Goal: Information Seeking & Learning: Learn about a topic

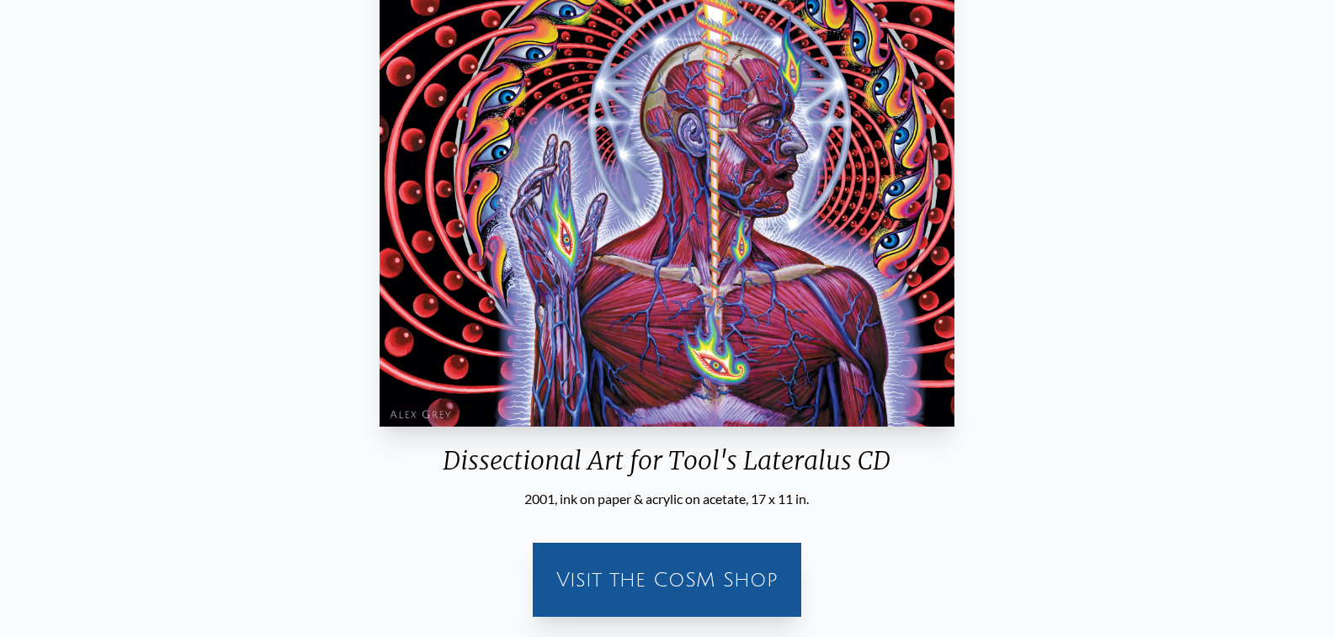
scroll to position [337, 0]
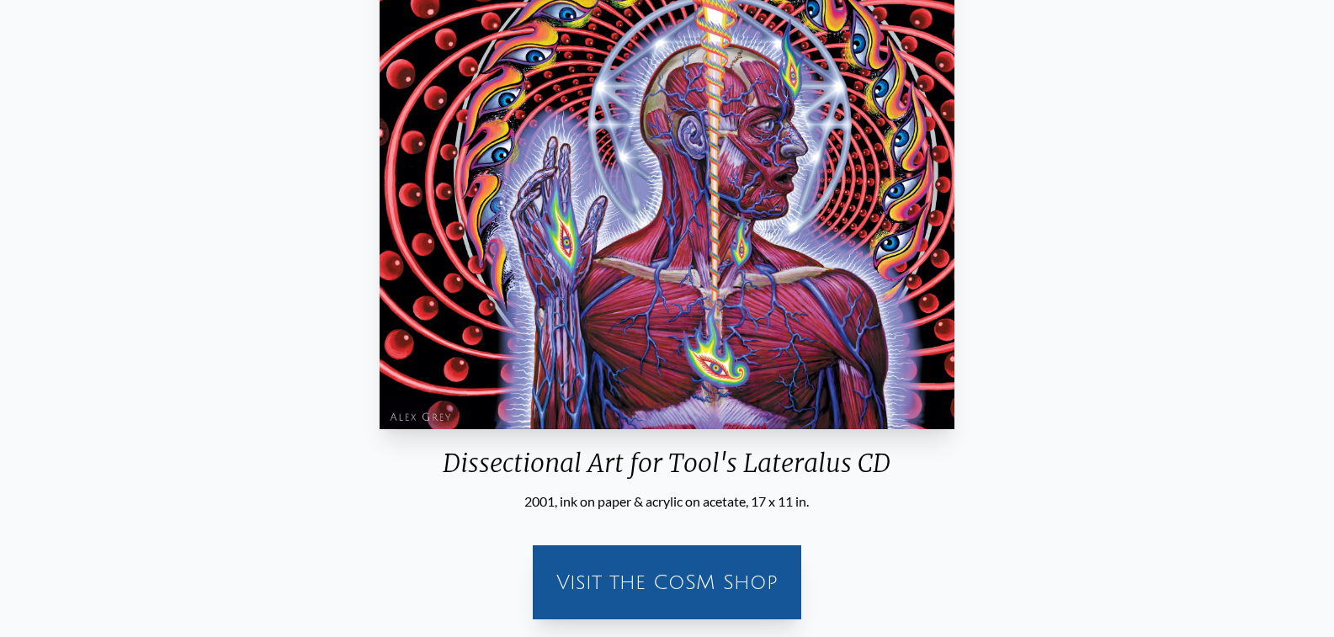
click at [667, 268] on img "82 / 133" at bounding box center [666, 174] width 575 height 510
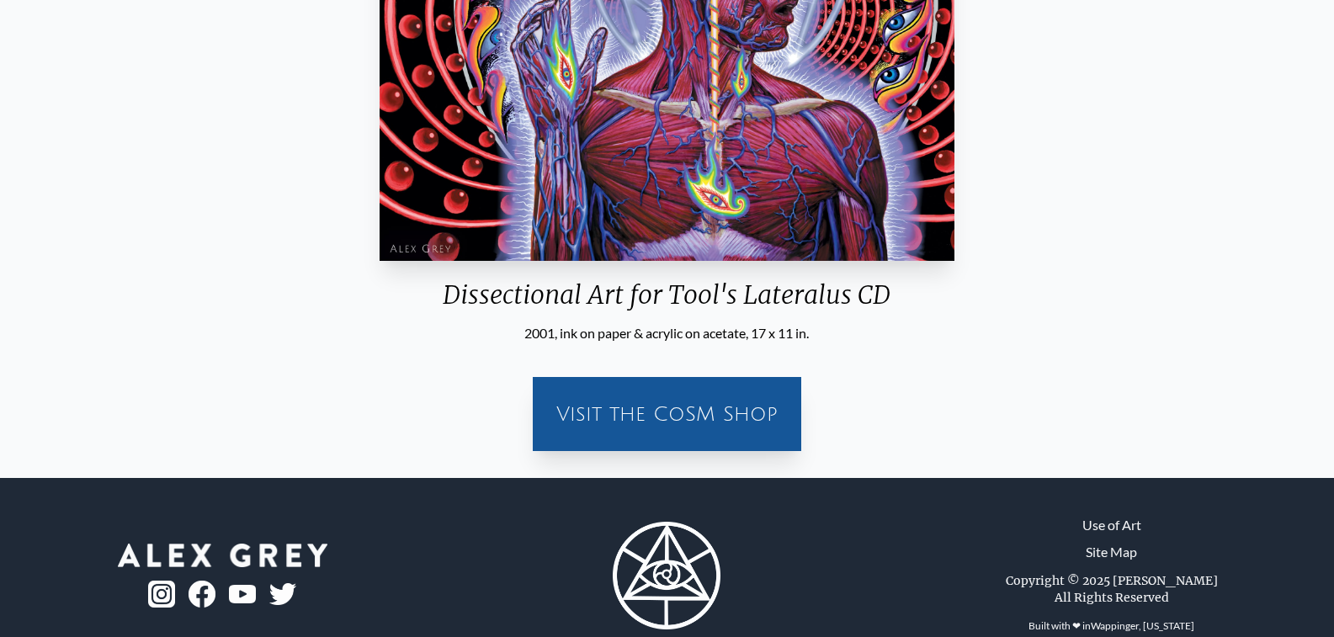
scroll to position [541, 0]
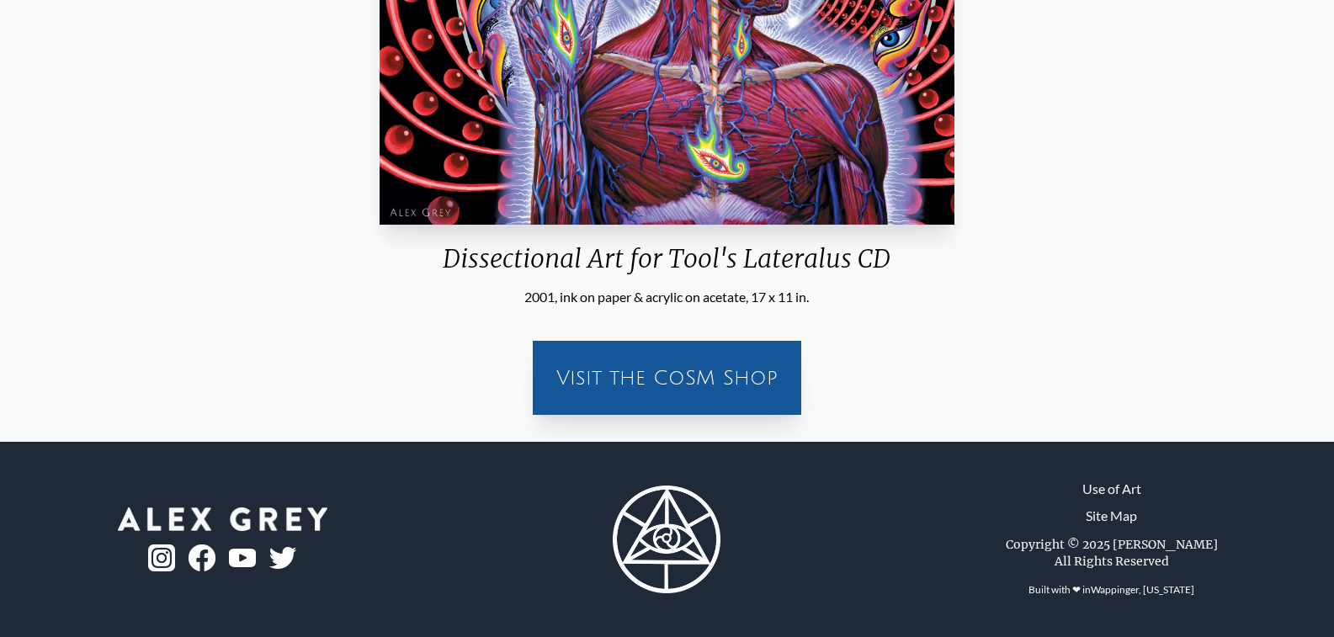
click at [650, 371] on div "Visit the CoSM Shop" at bounding box center [667, 378] width 248 height 54
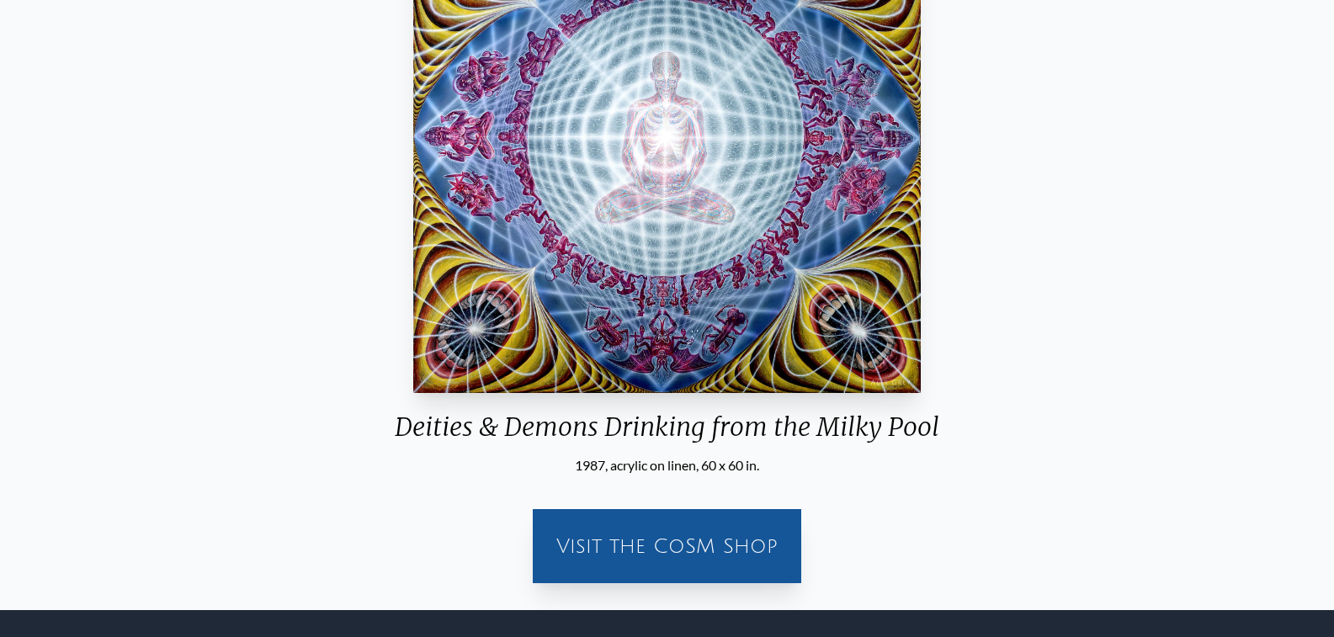
scroll to position [541, 0]
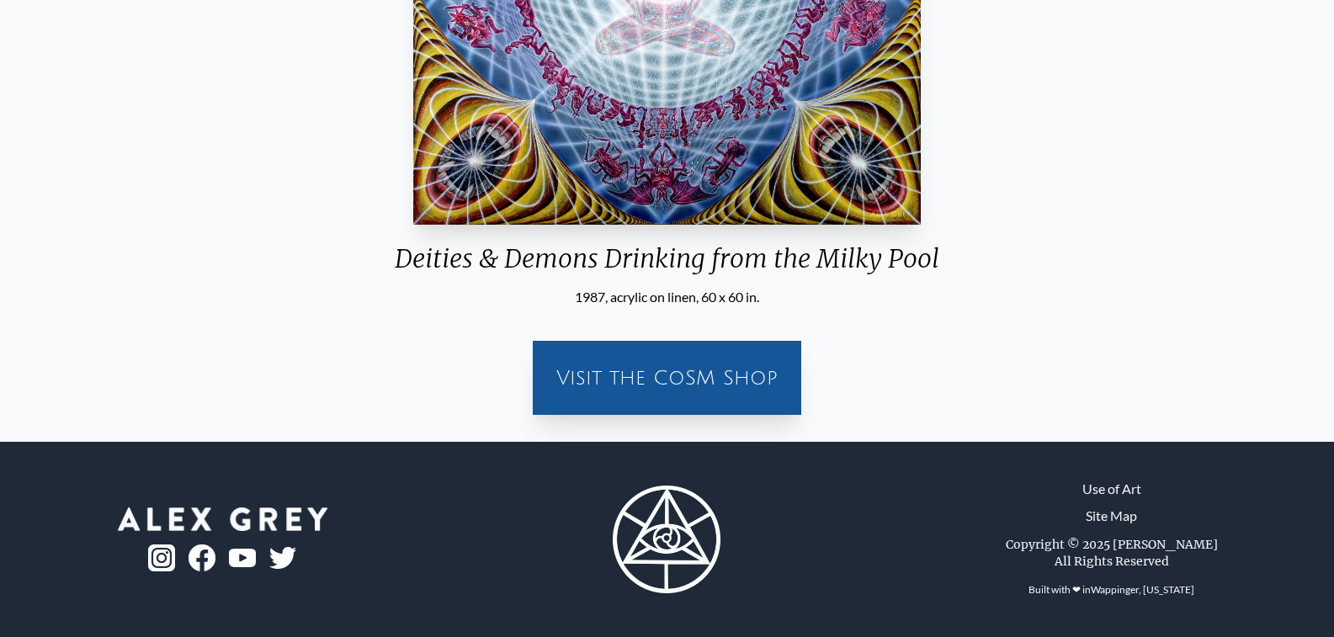
click at [650, 371] on div "Visit the CoSM Shop" at bounding box center [667, 378] width 248 height 54
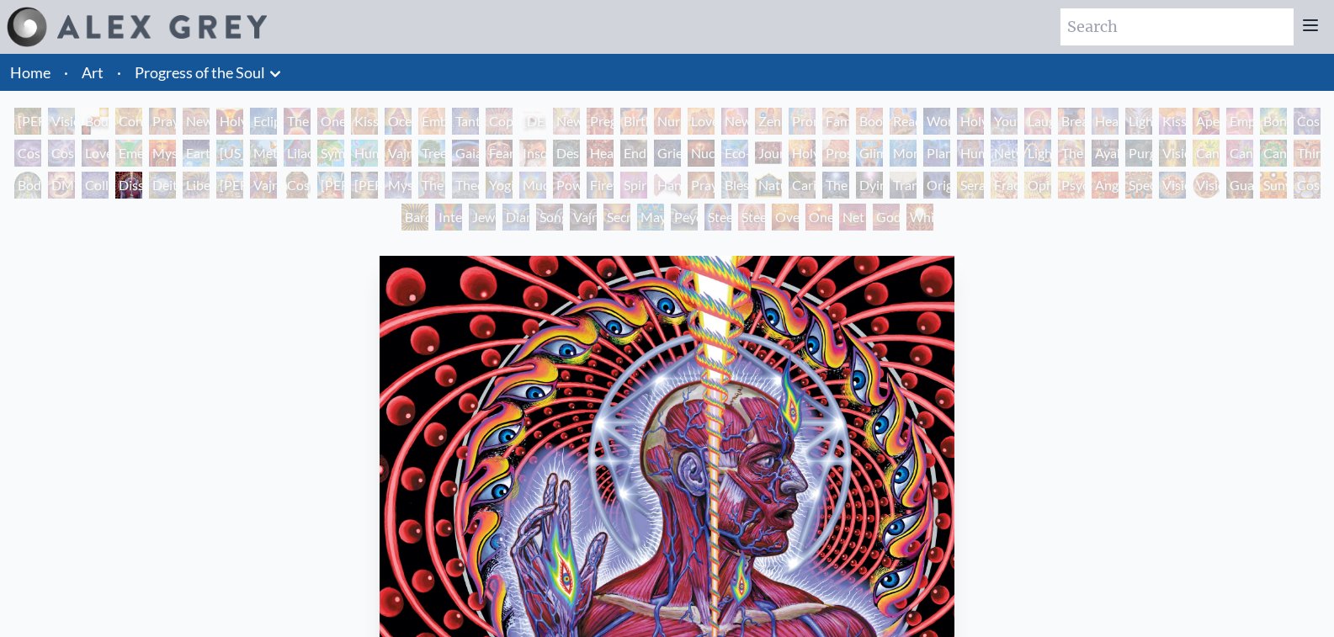
click at [27, 124] on div "Adam & Eve" at bounding box center [27, 121] width 27 height 27
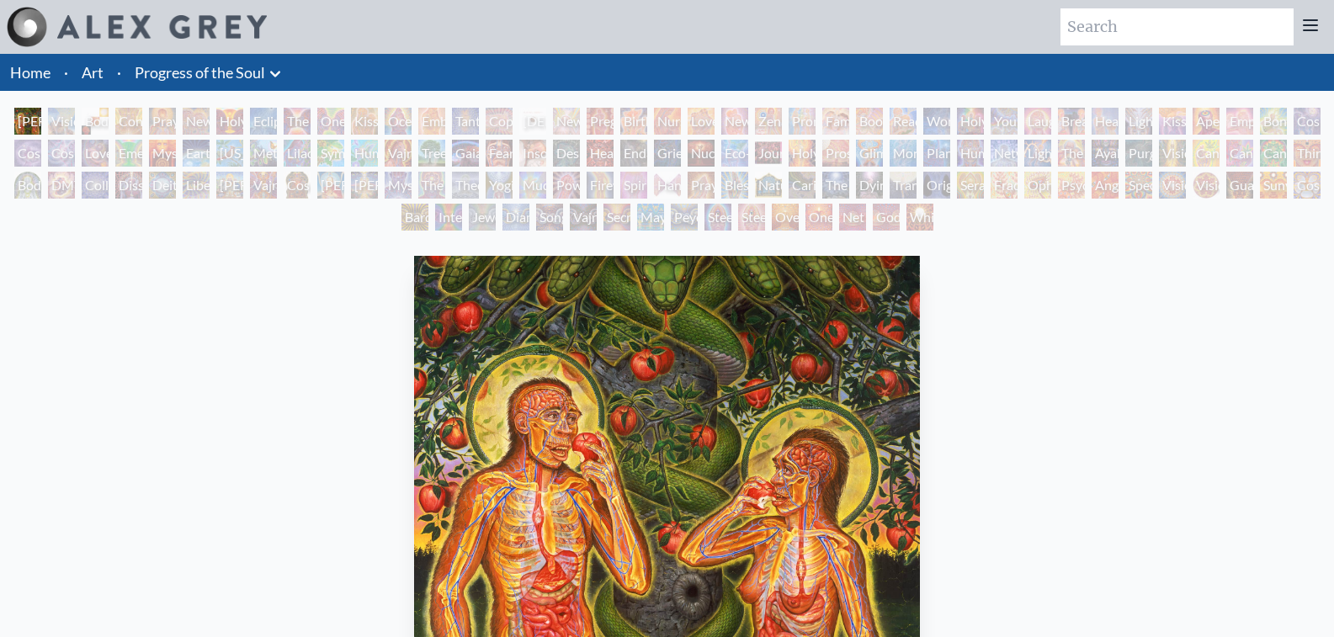
click at [95, 75] on link "Art" at bounding box center [93, 73] width 22 height 24
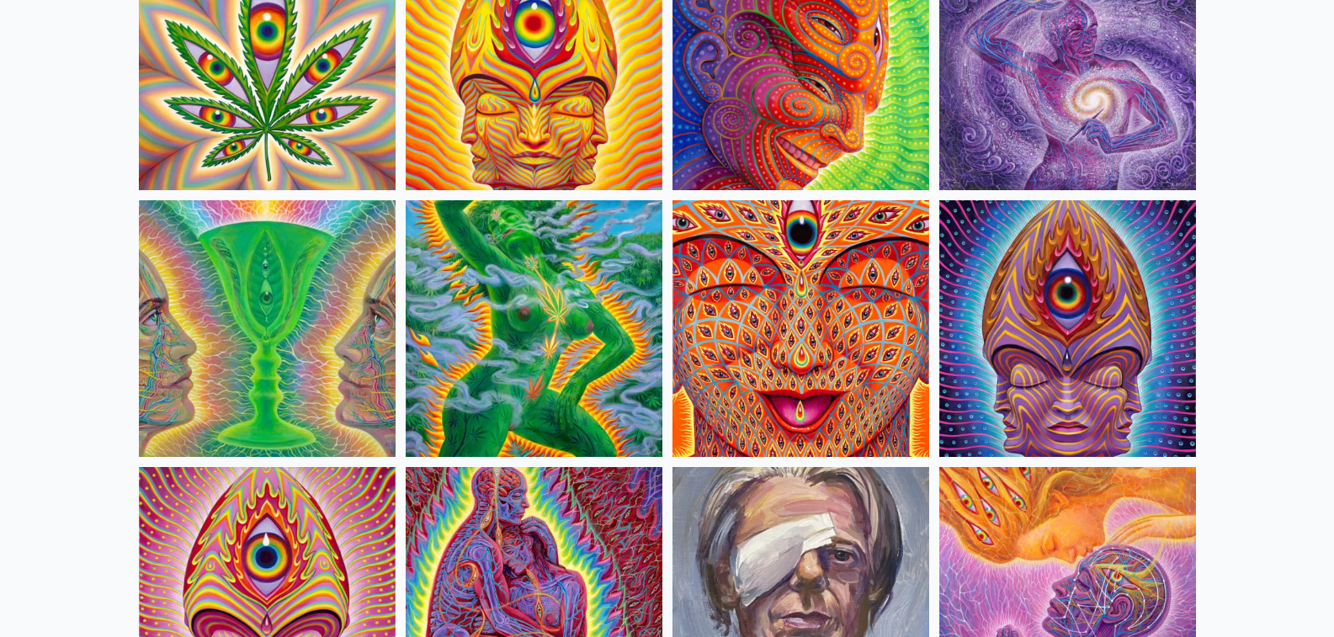
scroll to position [3197, 0]
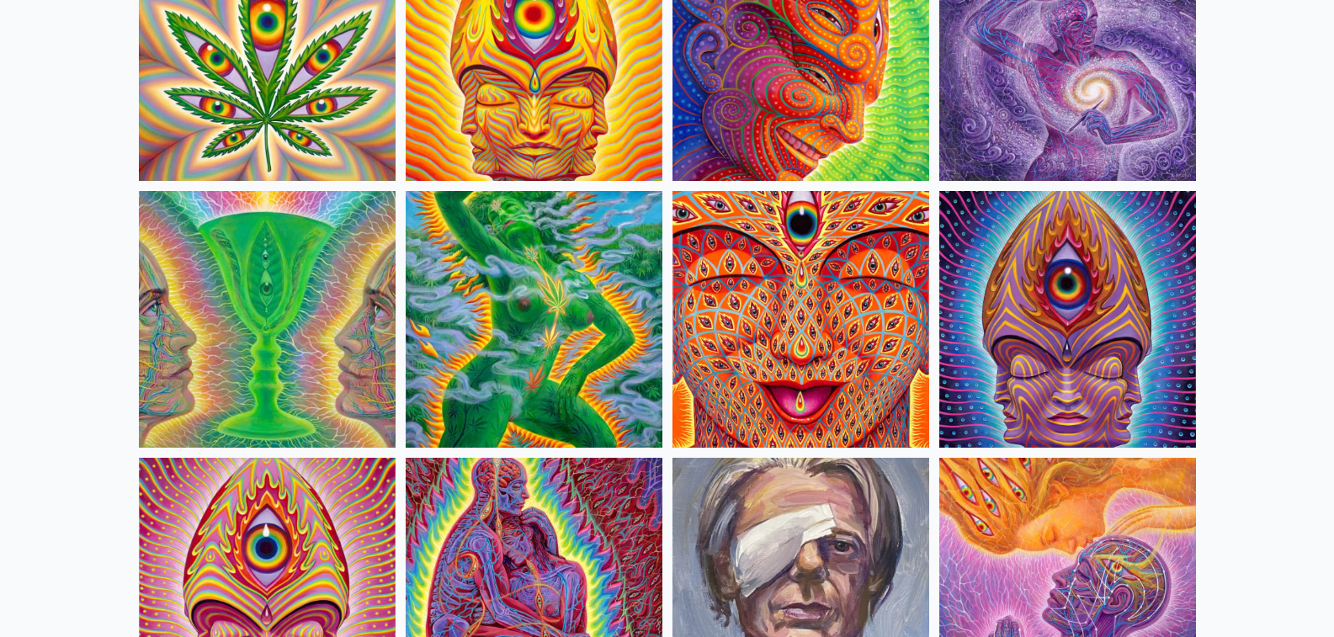
click at [776, 300] on img at bounding box center [800, 319] width 257 height 257
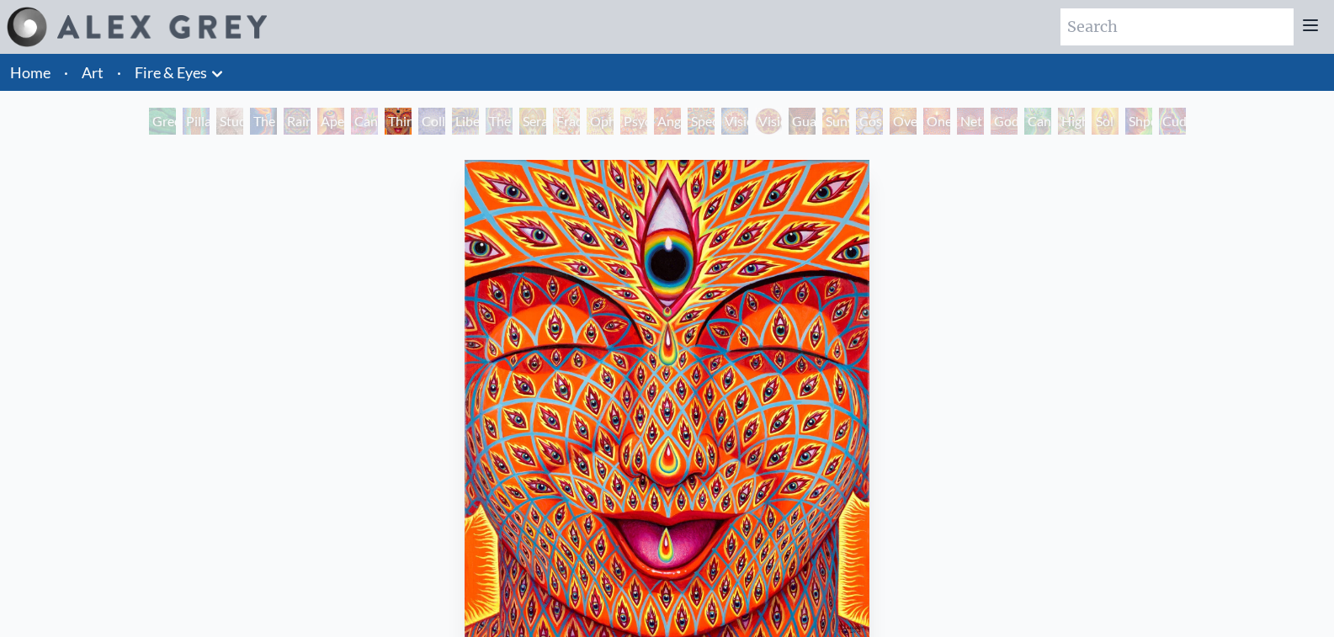
click at [418, 130] on div "Collective Vision" at bounding box center [431, 121] width 27 height 27
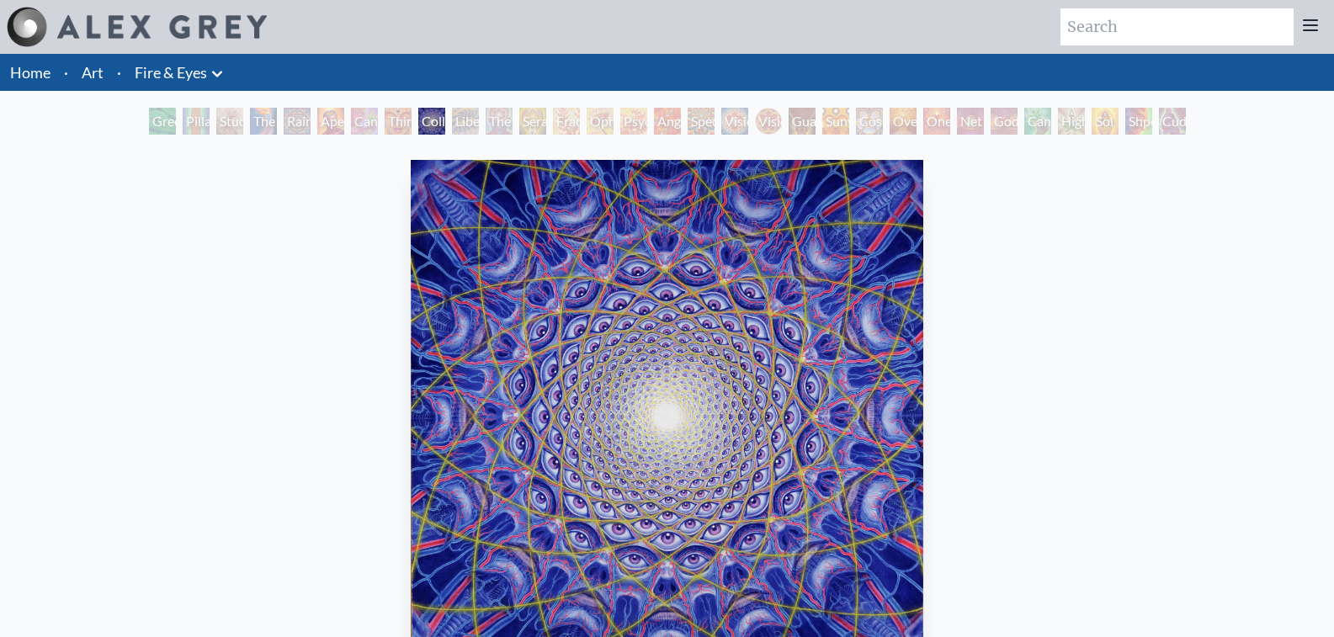
click at [490, 124] on div "The Seer" at bounding box center [498, 121] width 27 height 27
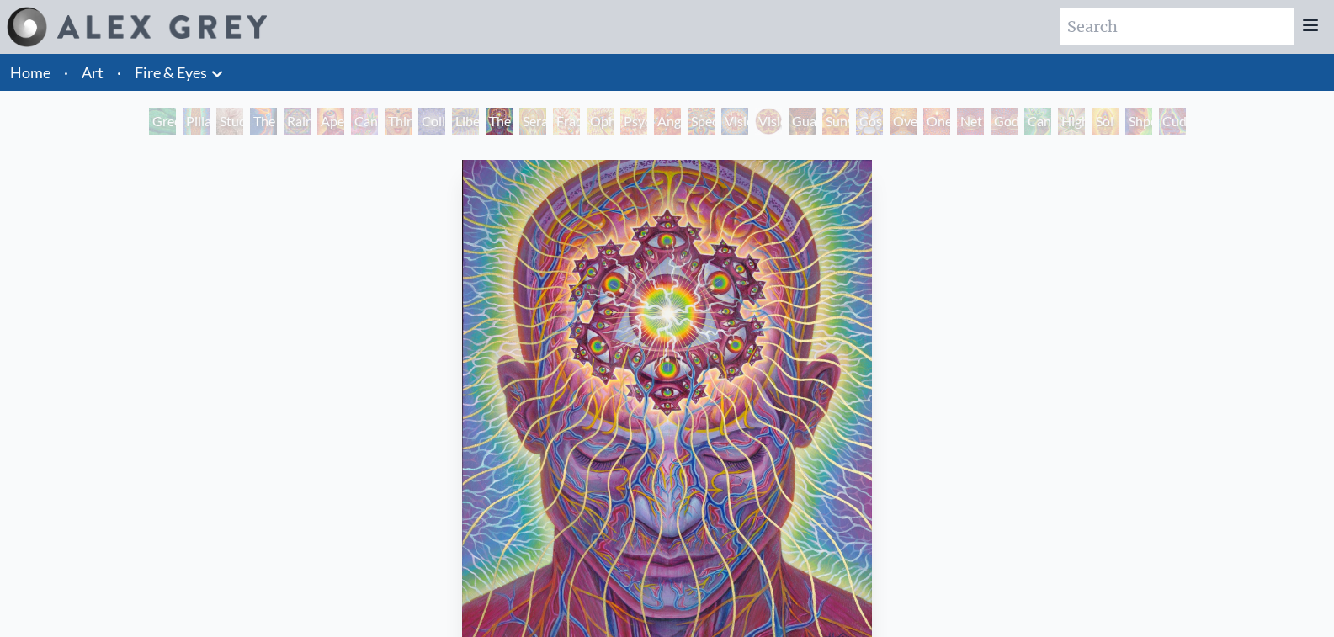
click at [543, 112] on div "Seraphic Transport Docking on the Third Eye" at bounding box center [532, 121] width 27 height 27
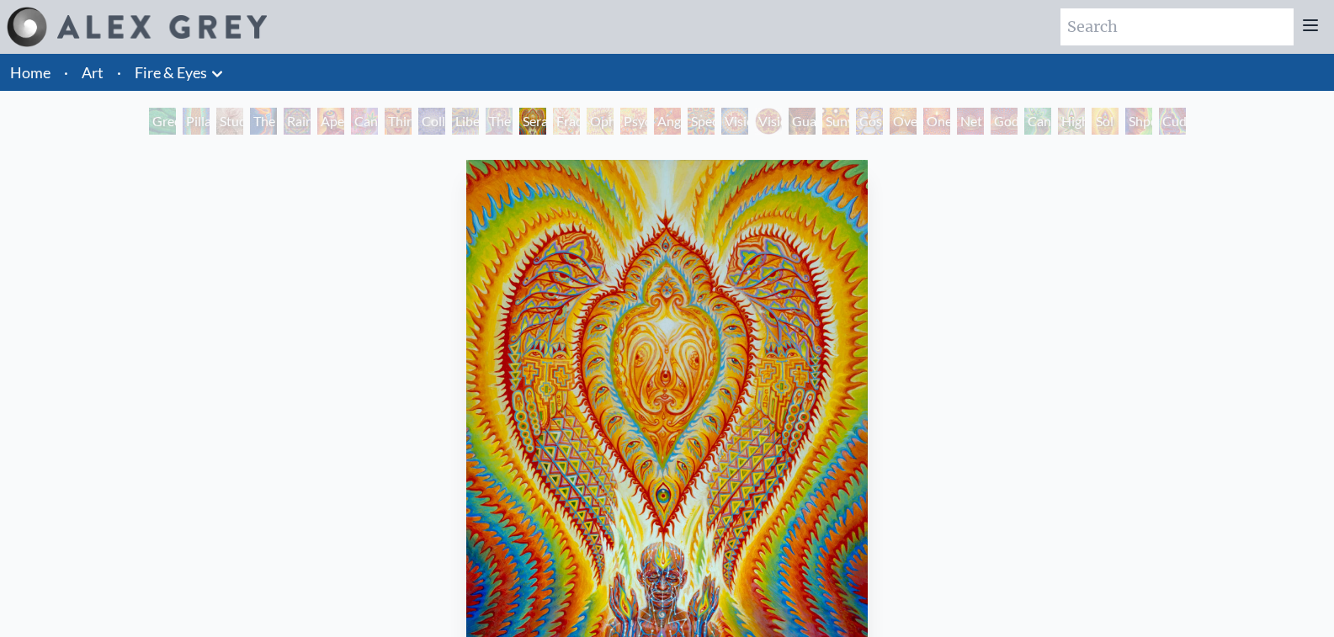
scroll to position [84, 0]
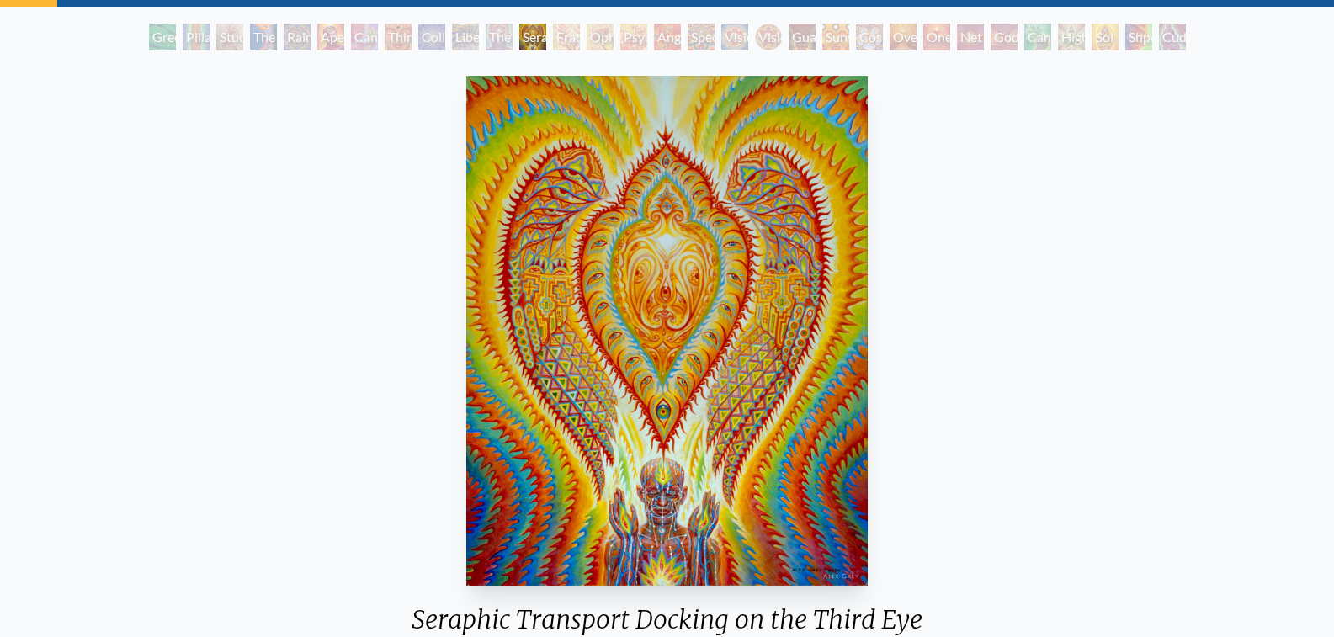
click at [555, 39] on div "Fractal Eyes" at bounding box center [566, 37] width 27 height 27
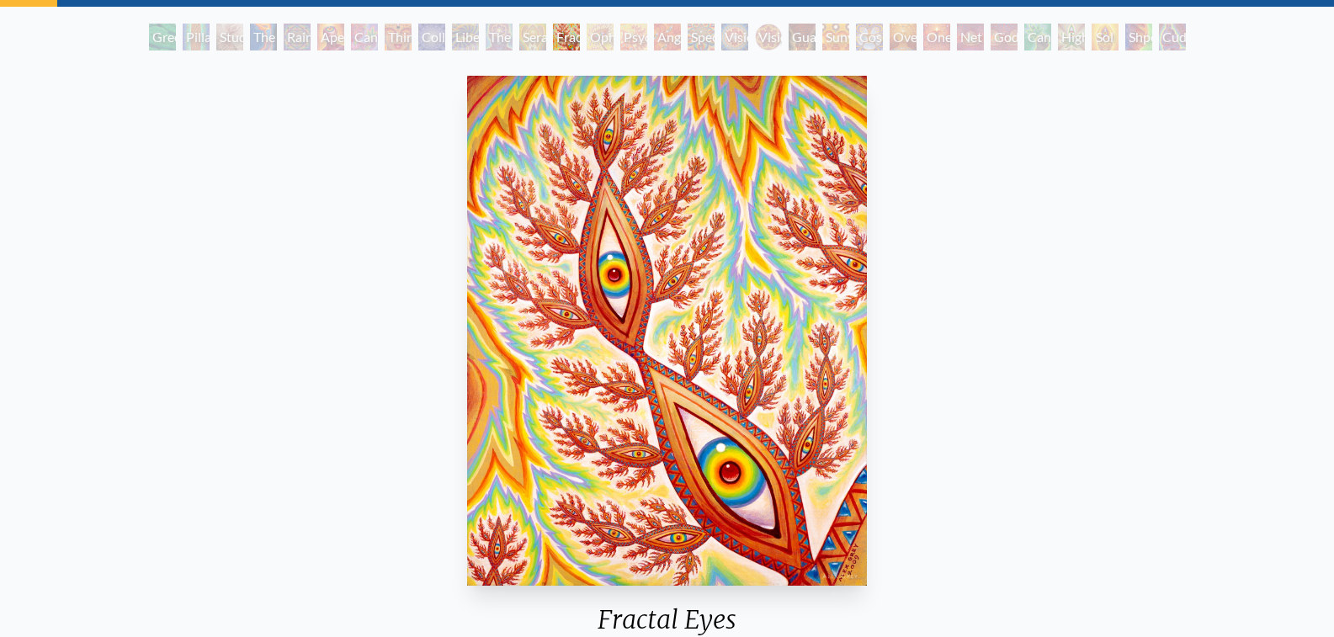
click at [620, 36] on div "Psychomicrograph of a Fractal Paisley Cherub Feather Tip" at bounding box center [633, 37] width 27 height 27
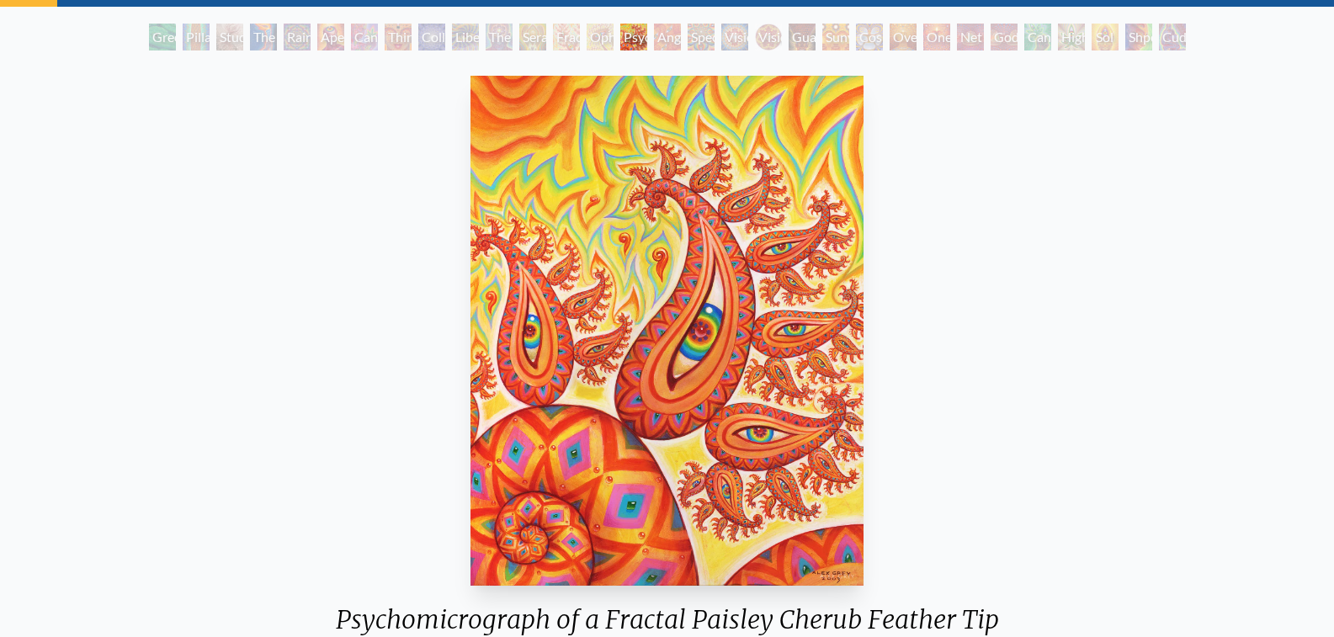
click at [849, 40] on div "Sunyata" at bounding box center [835, 37] width 27 height 27
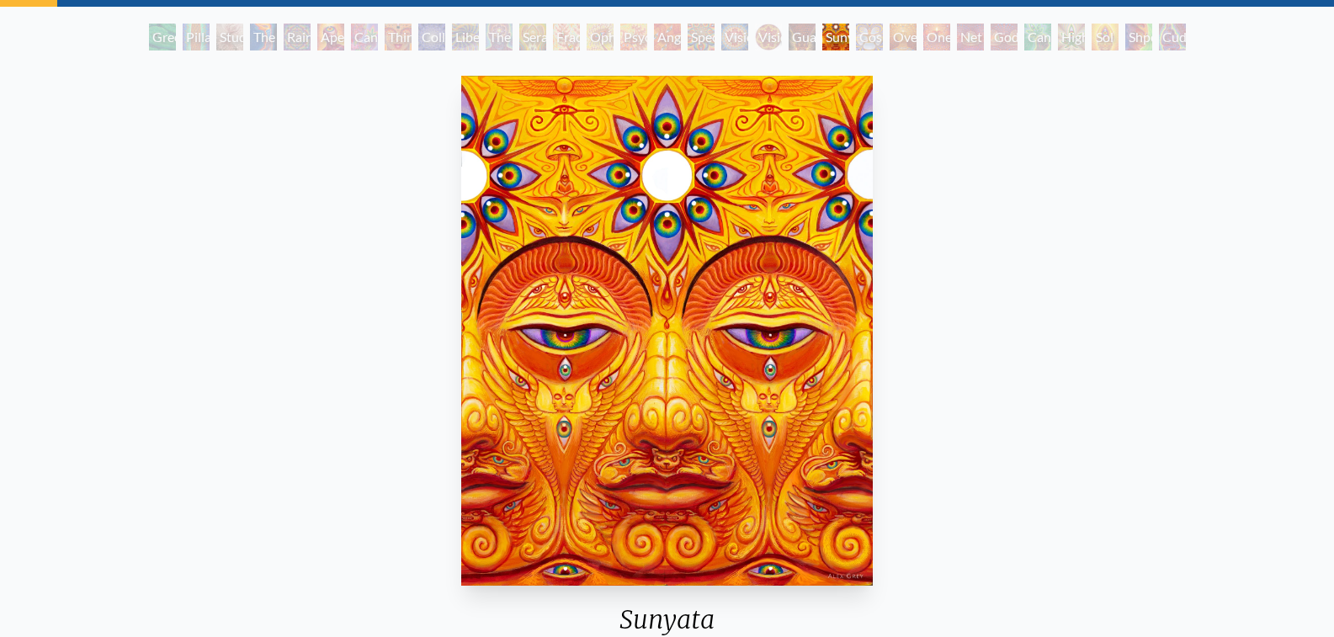
click at [872, 36] on div "Cosmic Elf" at bounding box center [869, 37] width 27 height 27
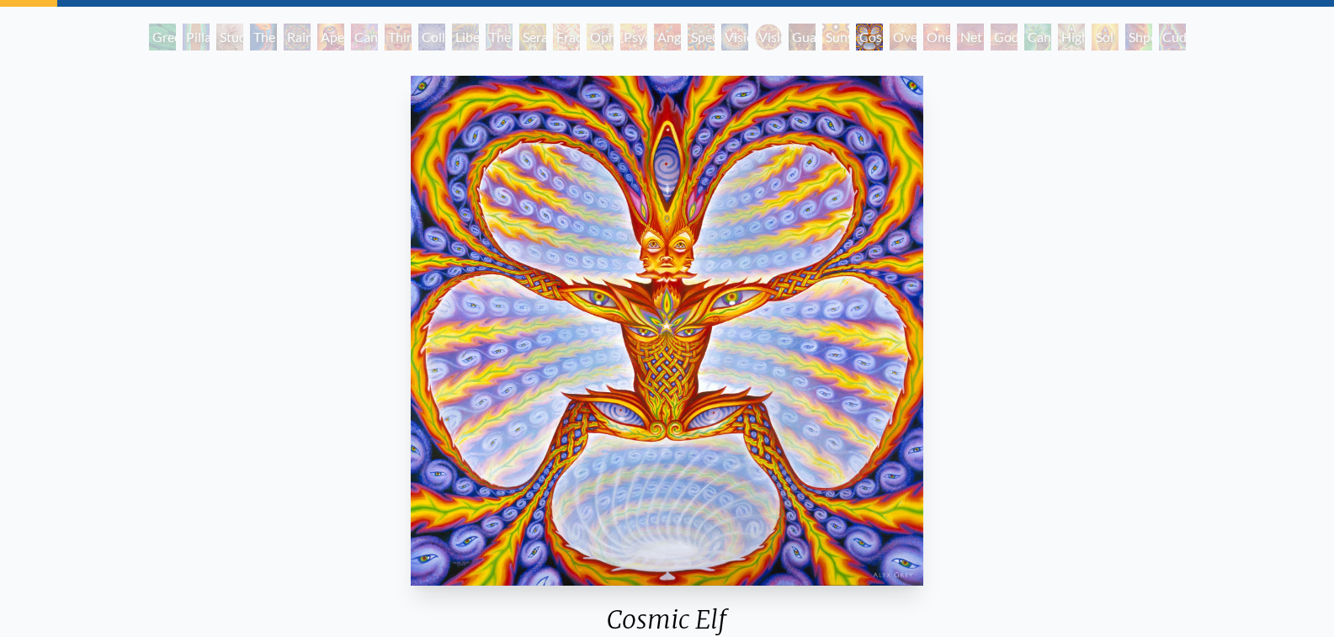
click at [913, 35] on div "Oversoul" at bounding box center [902, 37] width 27 height 27
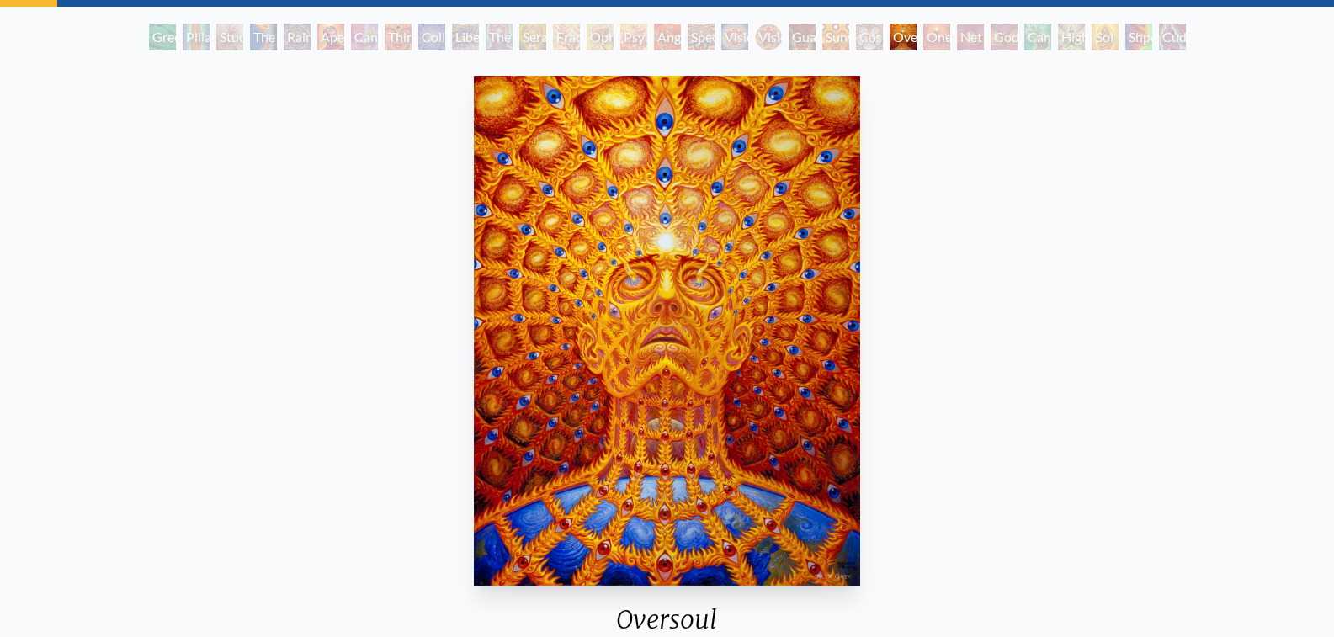
click at [941, 34] on div "One" at bounding box center [936, 37] width 27 height 27
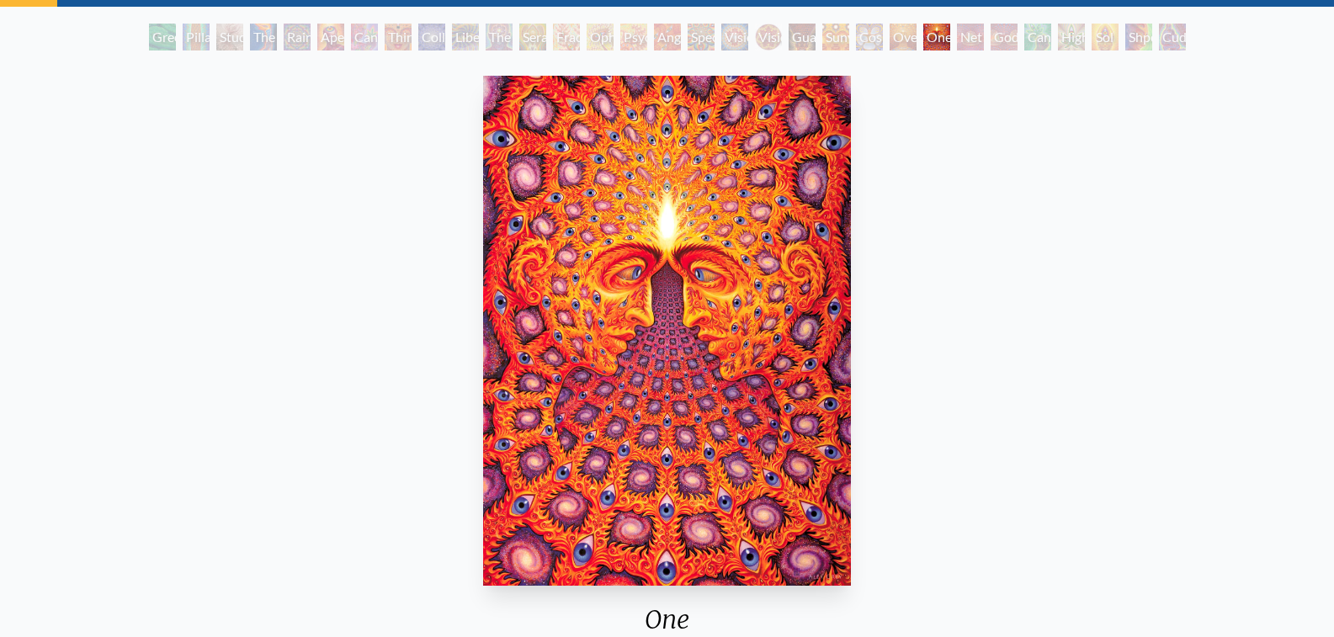
click at [974, 31] on div "Net of Being" at bounding box center [970, 37] width 27 height 27
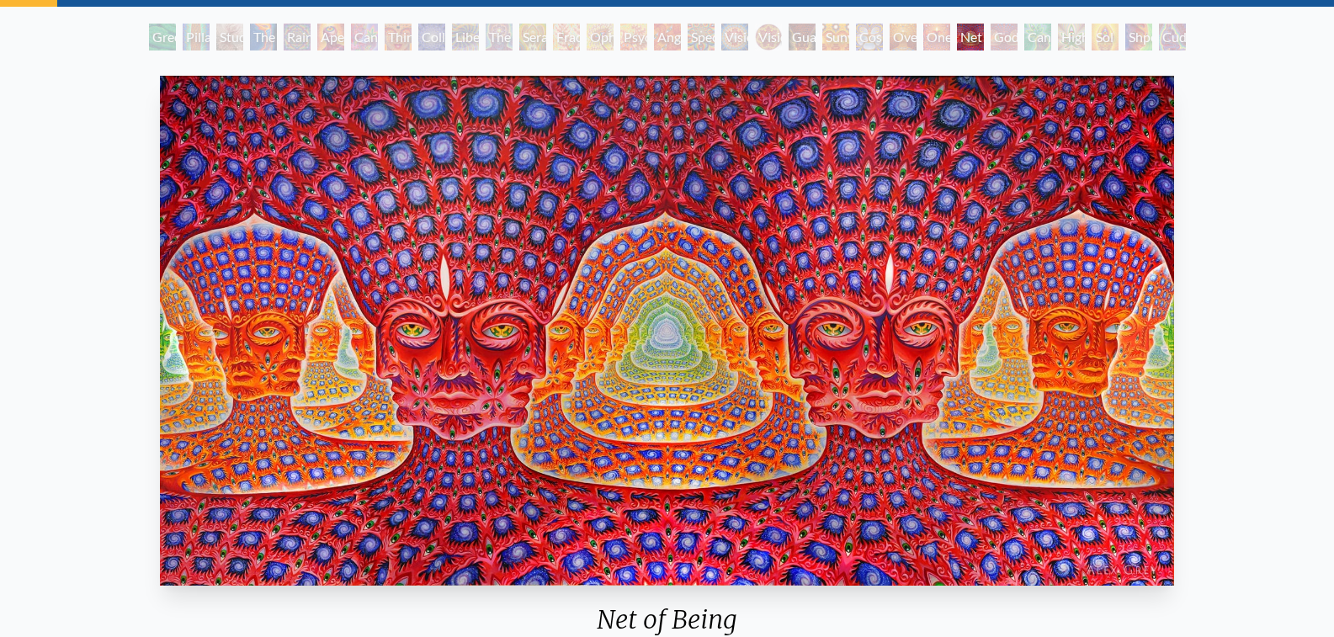
click at [1001, 38] on div "Godself" at bounding box center [1003, 37] width 27 height 27
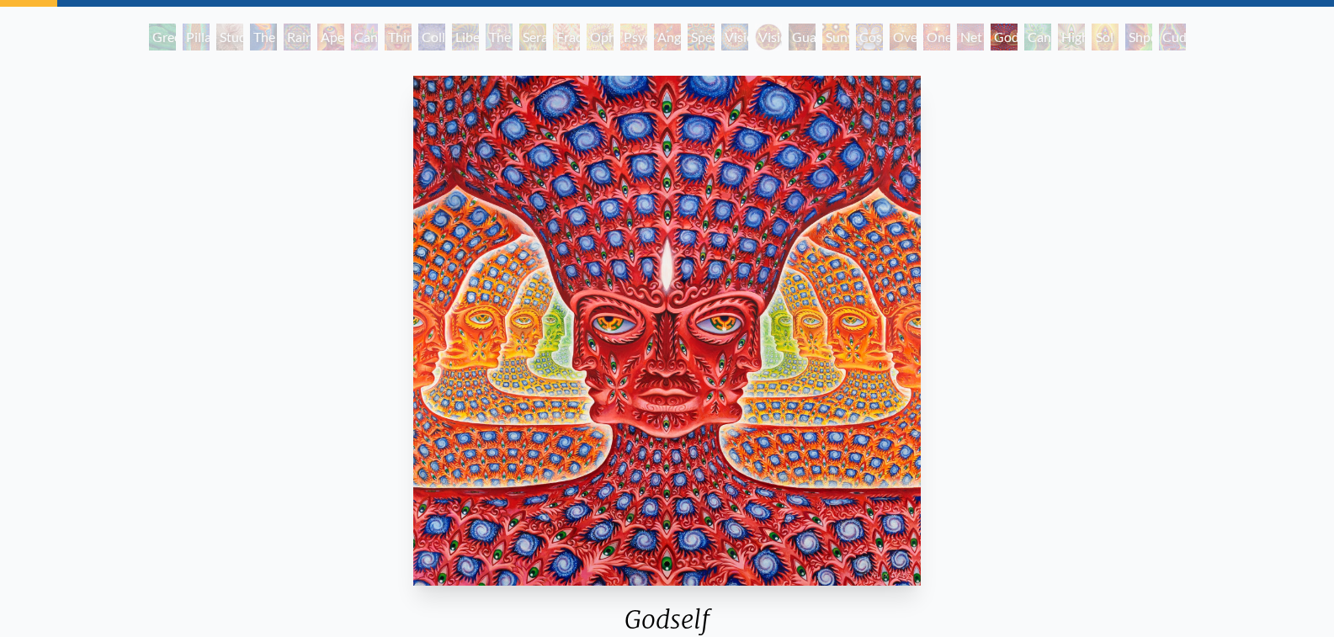
click at [1042, 33] on div "Cannafist" at bounding box center [1037, 37] width 27 height 27
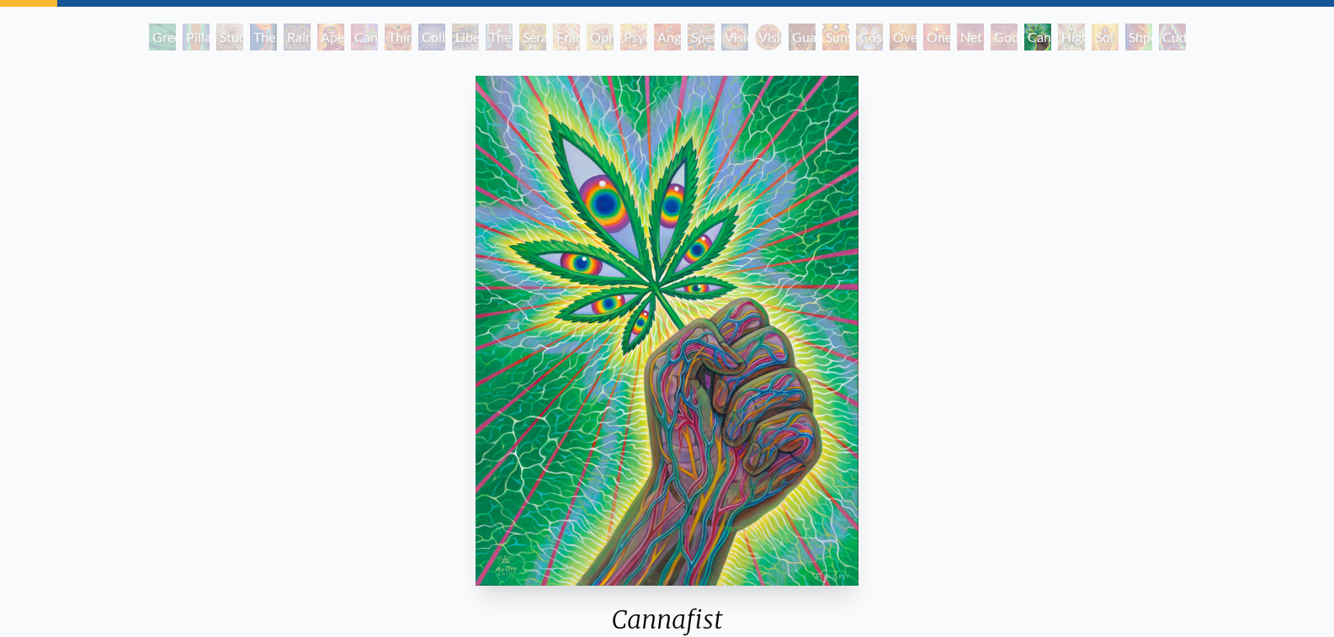
click at [1085, 34] on div "Higher Vision" at bounding box center [1071, 37] width 27 height 27
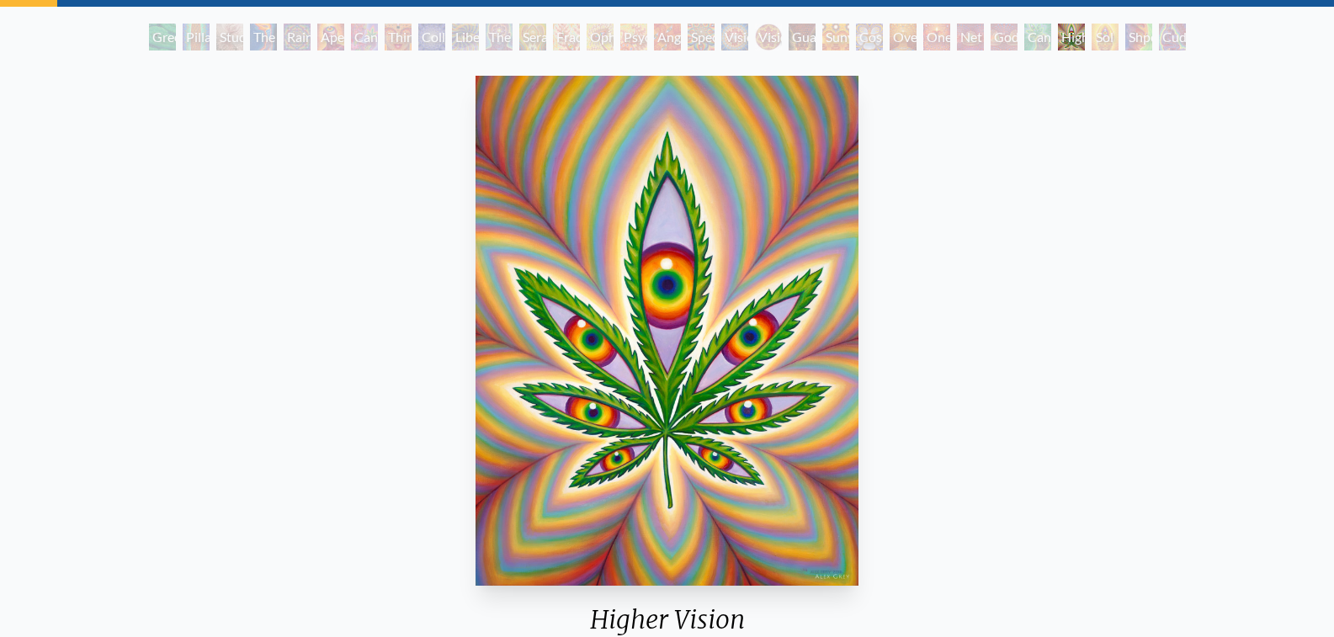
click at [1095, 40] on div "Sol Invictus" at bounding box center [1104, 37] width 27 height 27
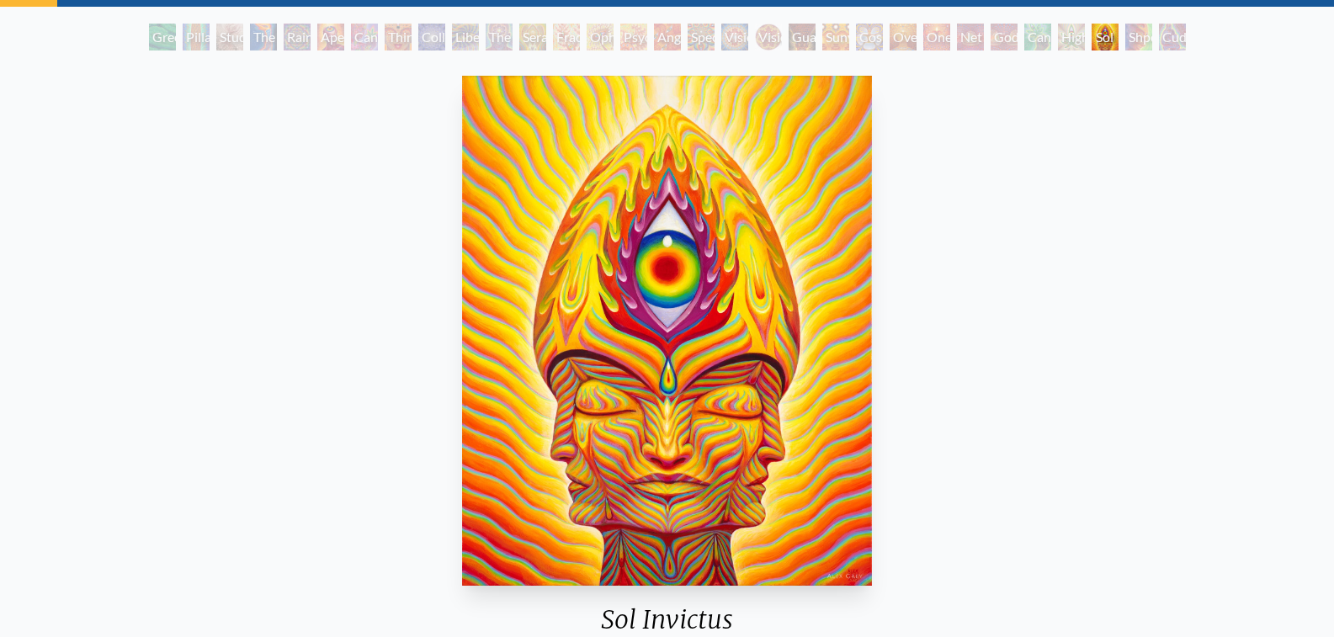
click at [1152, 37] on div "Shpongled" at bounding box center [1138, 37] width 27 height 27
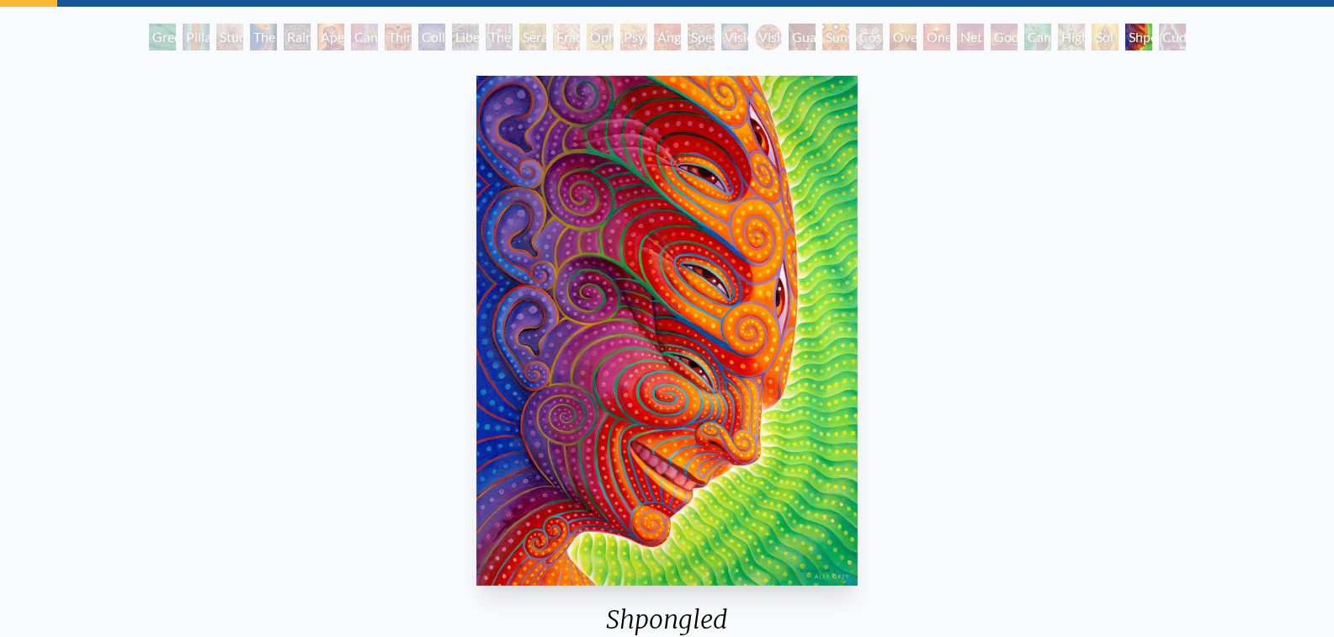
click at [1173, 45] on div "Cuddle" at bounding box center [1172, 37] width 27 height 27
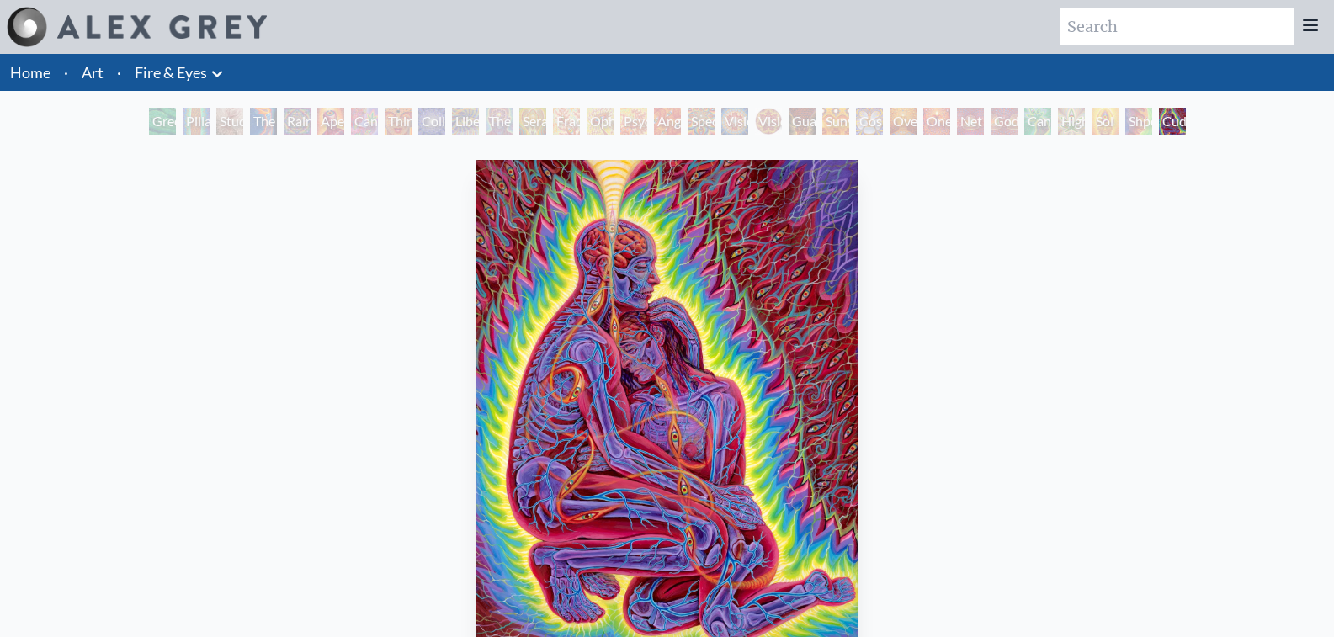
click at [94, 71] on link "Art" at bounding box center [93, 73] width 22 height 24
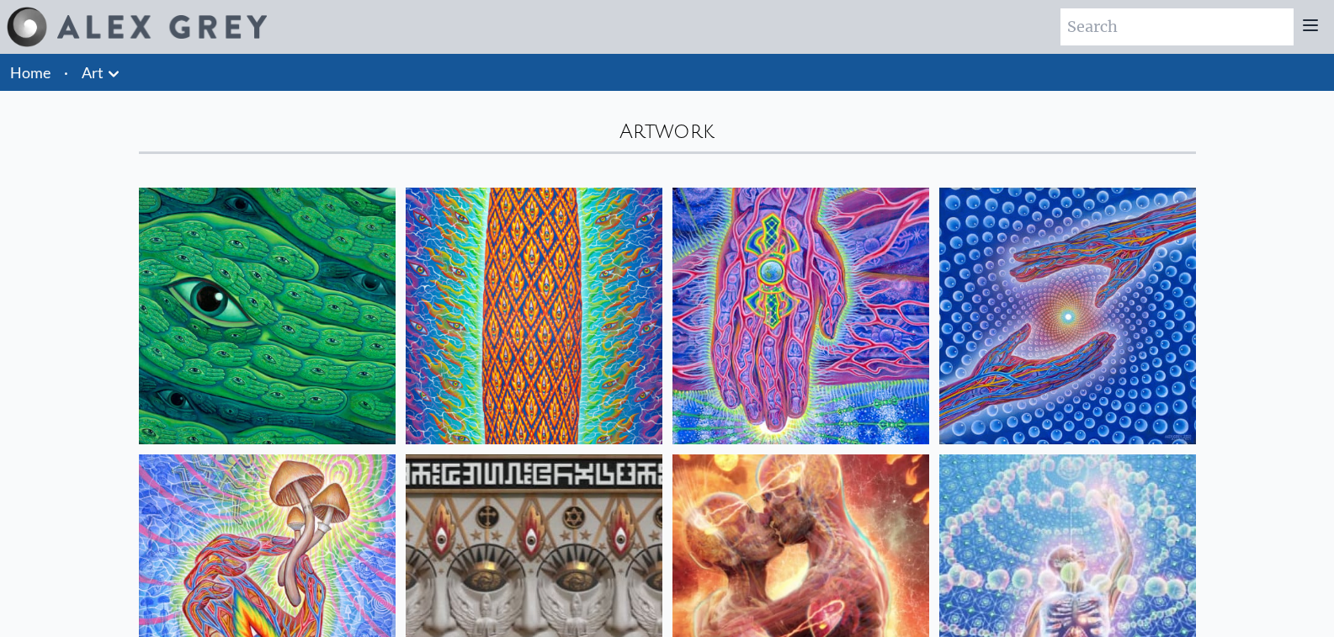
click at [114, 68] on icon at bounding box center [113, 74] width 20 height 20
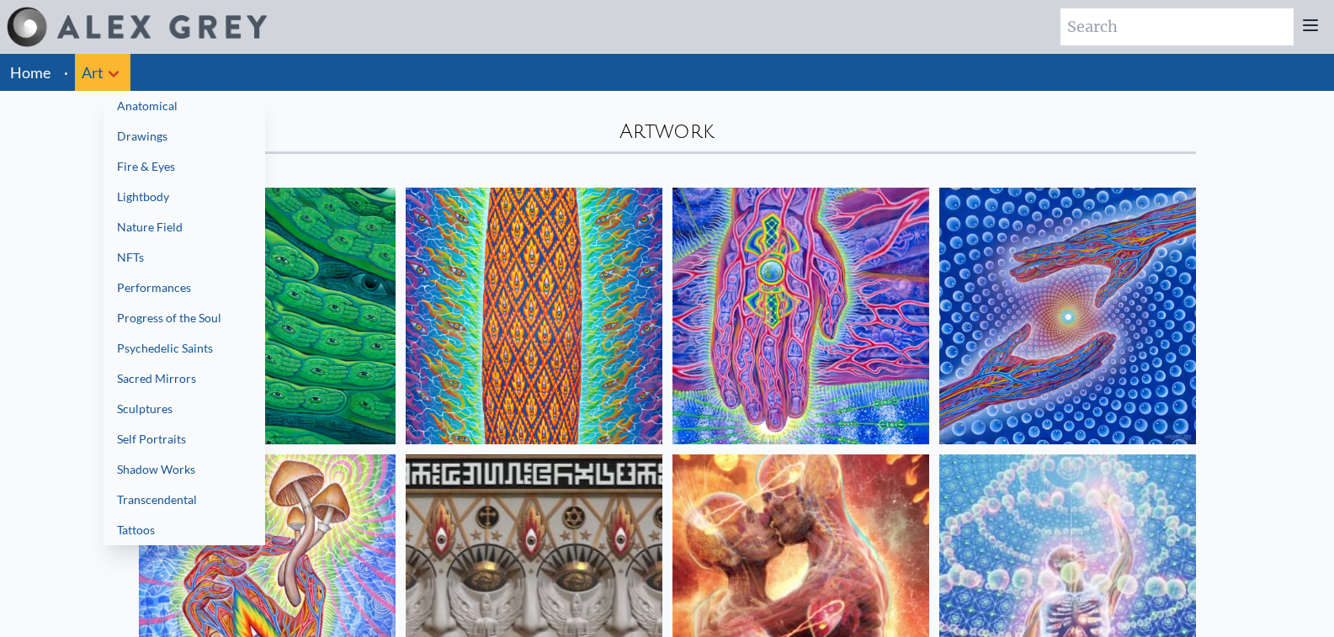
click at [35, 347] on div at bounding box center [667, 318] width 1334 height 637
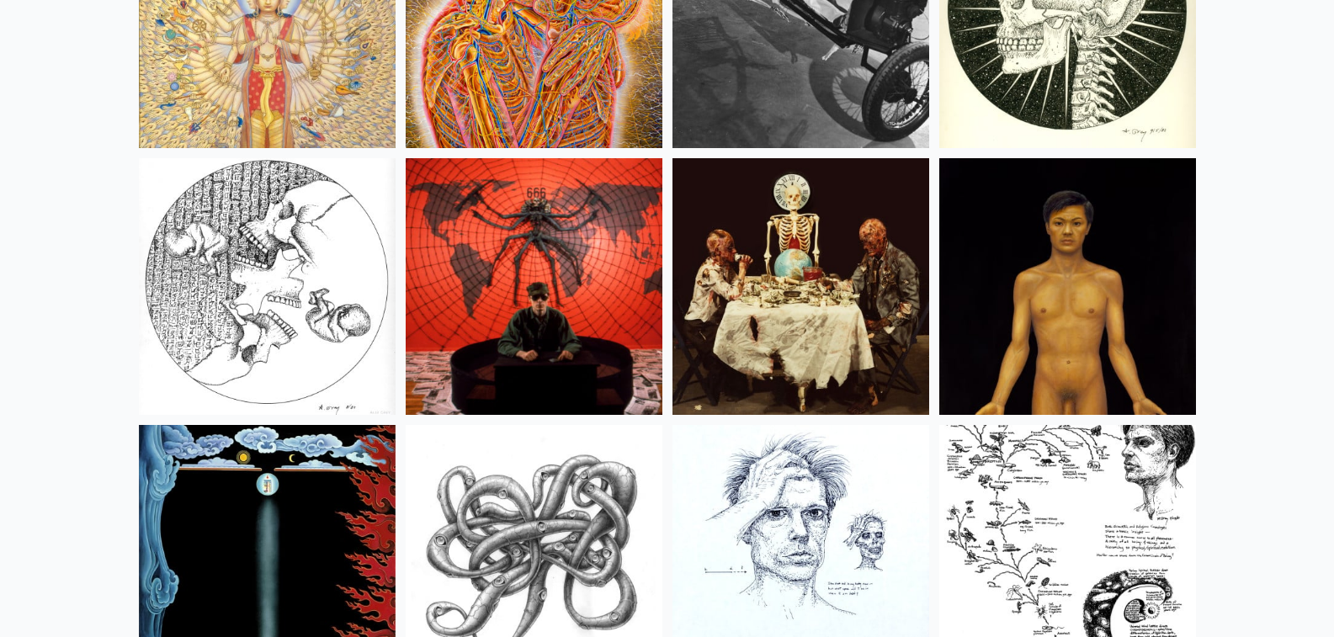
scroll to position [19688, 0]
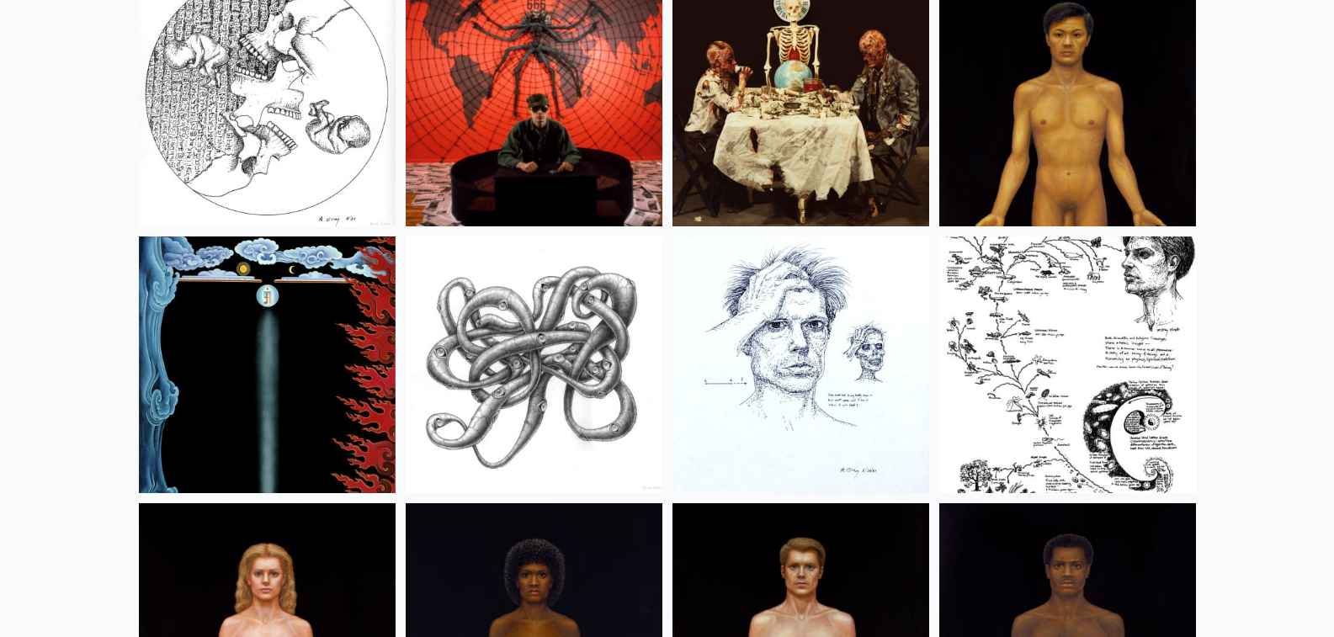
click at [522, 107] on img at bounding box center [534, 98] width 257 height 257
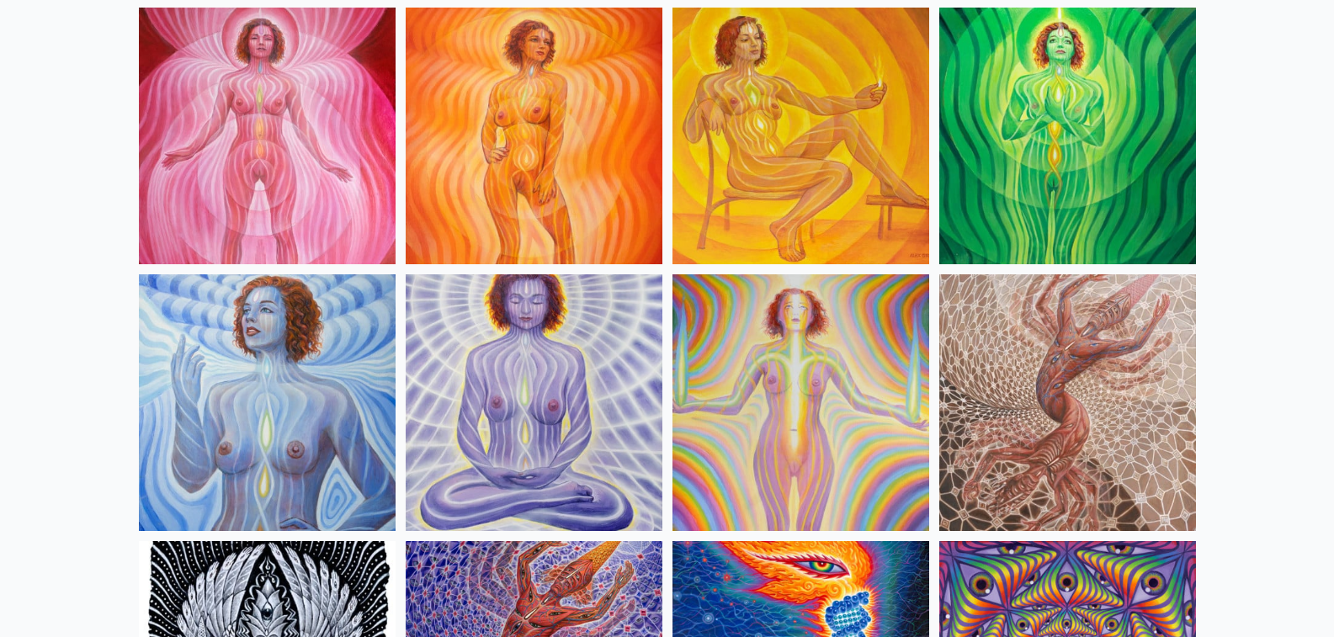
scroll to position [0, 0]
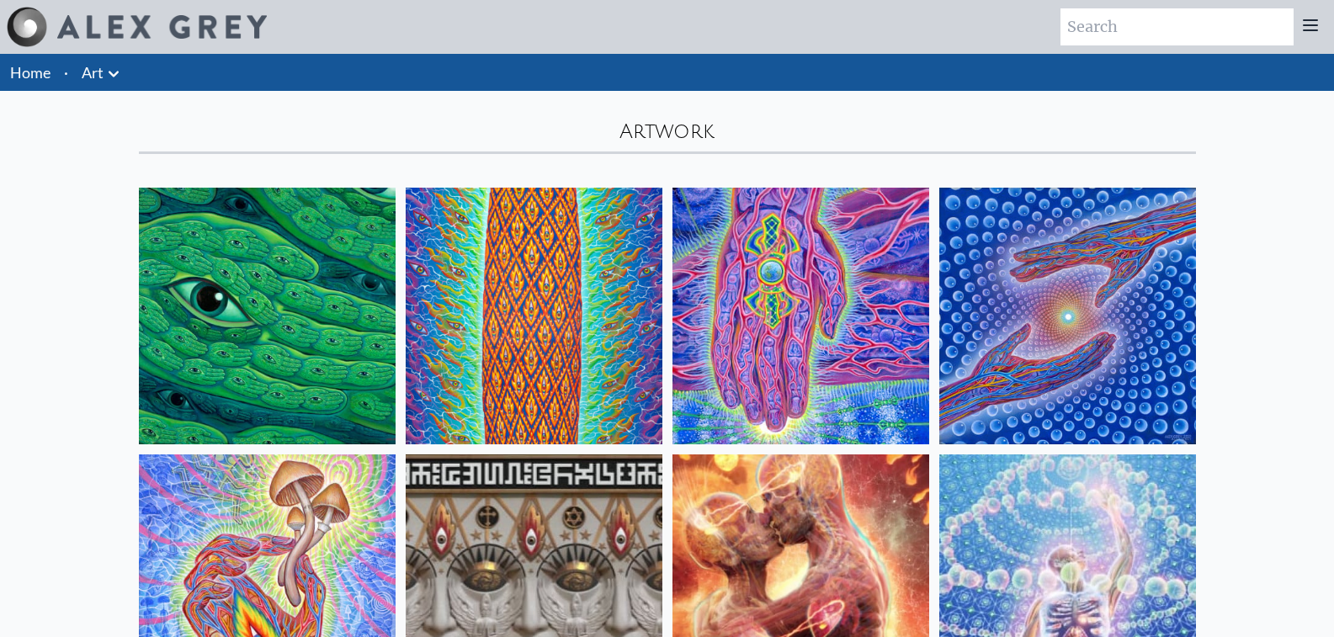
click at [110, 75] on icon at bounding box center [113, 74] width 20 height 20
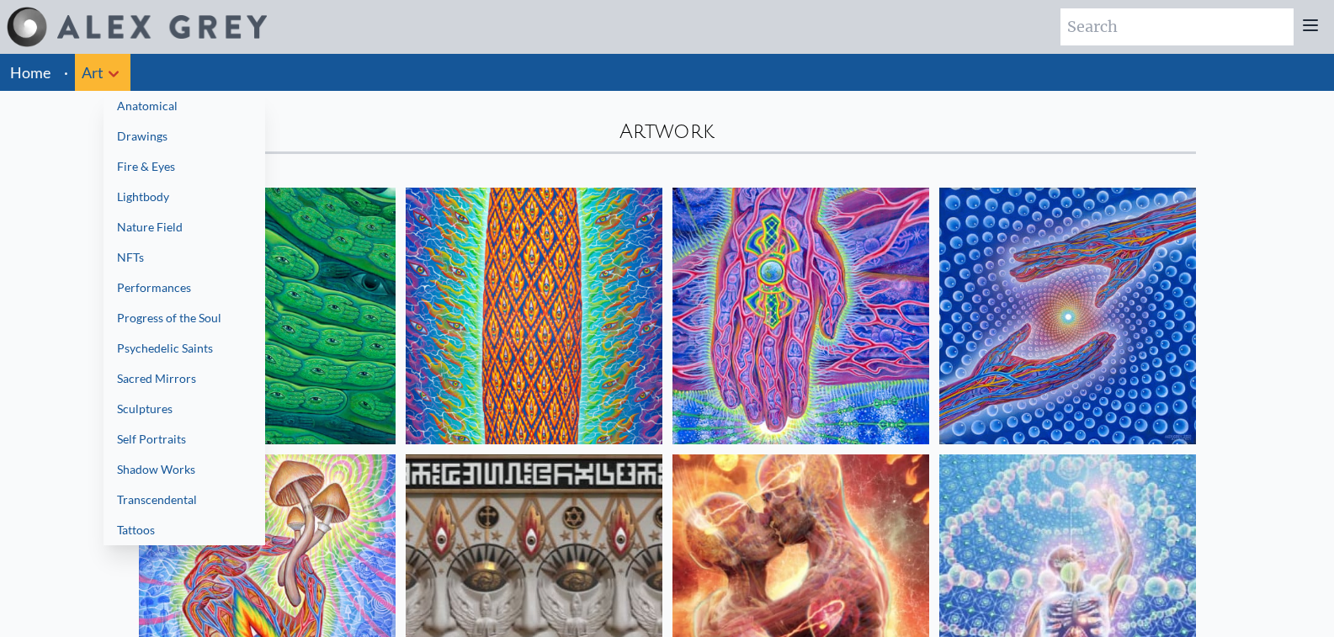
click at [140, 113] on link "Anatomical" at bounding box center [184, 106] width 162 height 30
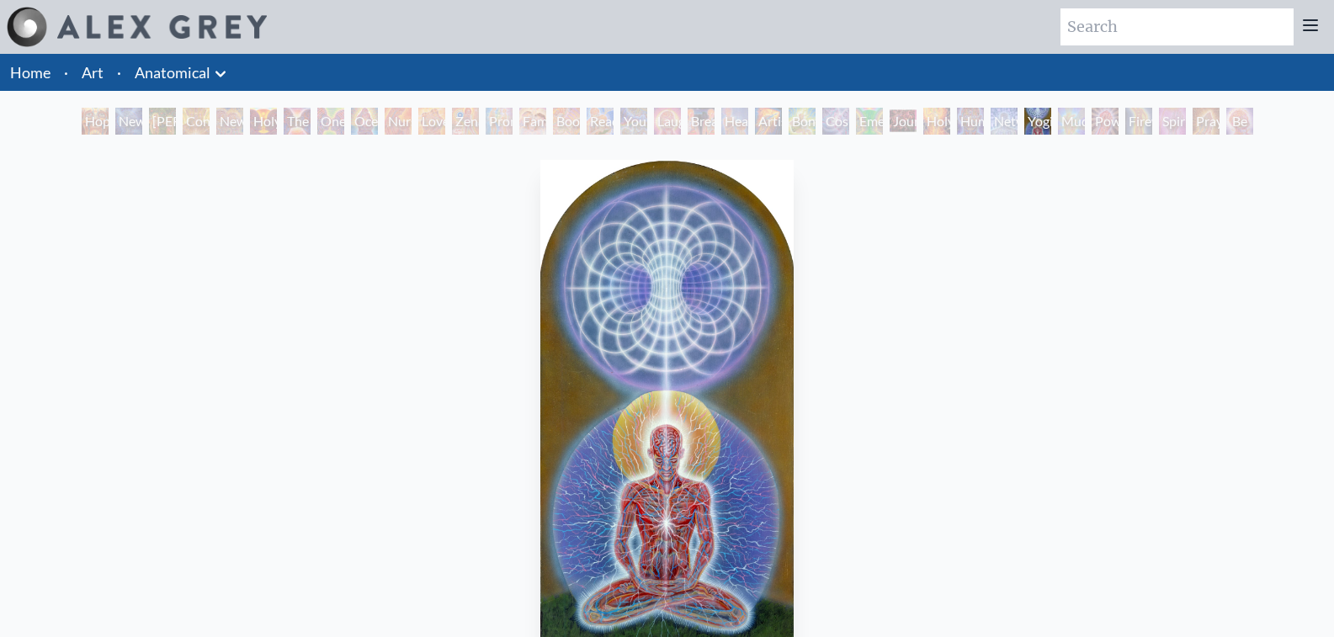
scroll to position [84, 0]
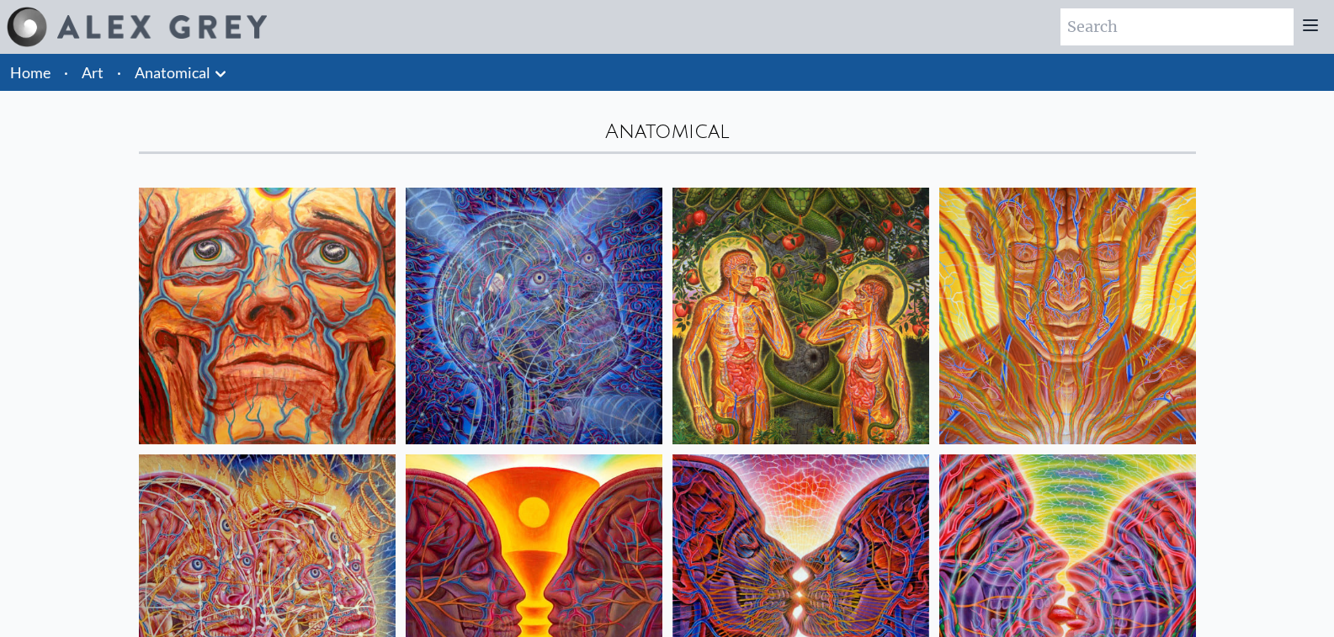
click at [103, 80] on link "Art" at bounding box center [93, 73] width 22 height 24
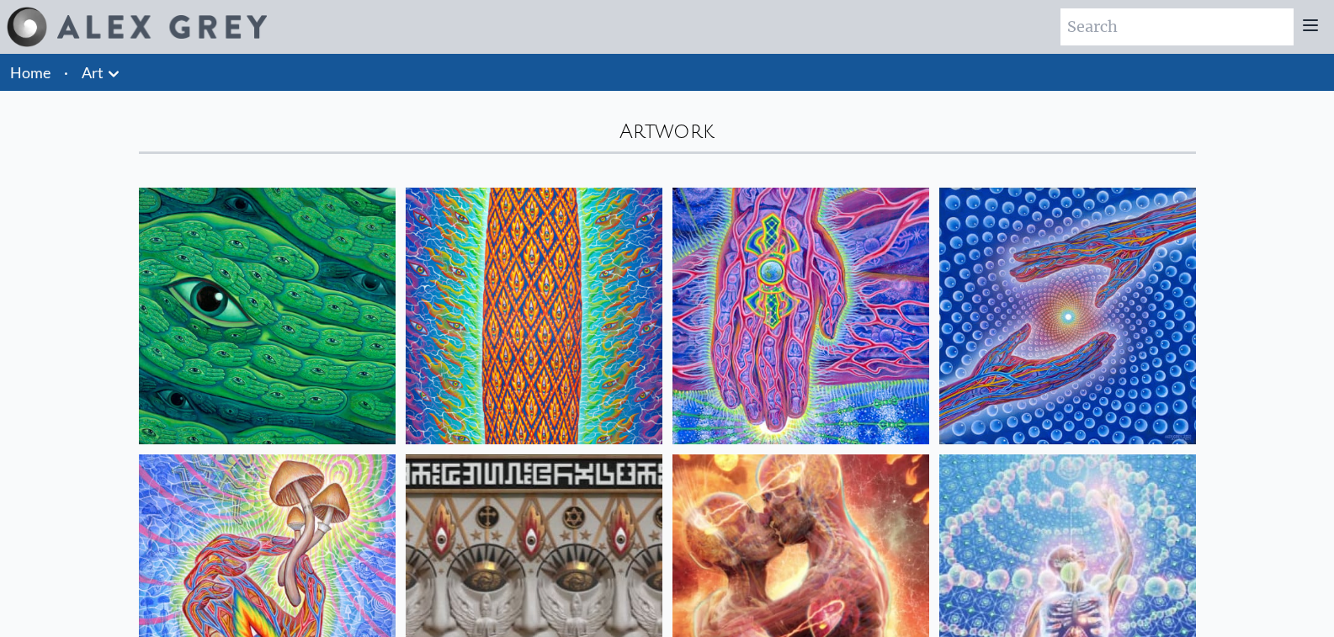
click at [119, 77] on icon at bounding box center [113, 74] width 20 height 20
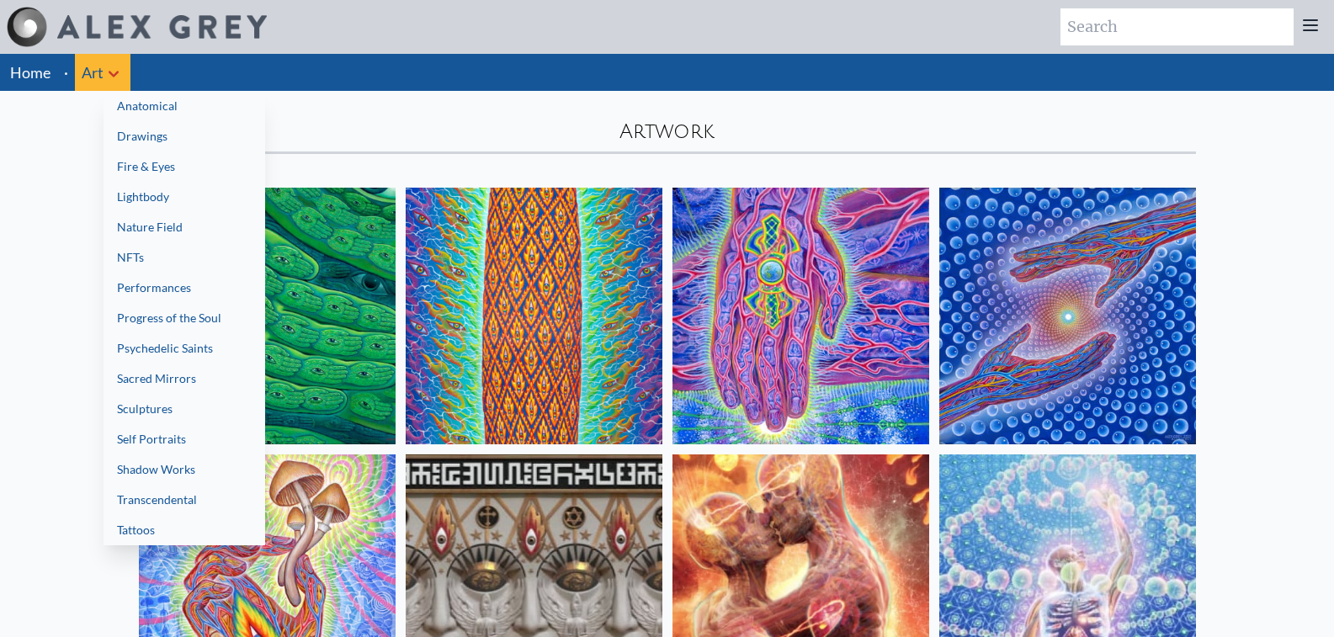
click at [130, 145] on link "Drawings" at bounding box center [184, 136] width 162 height 30
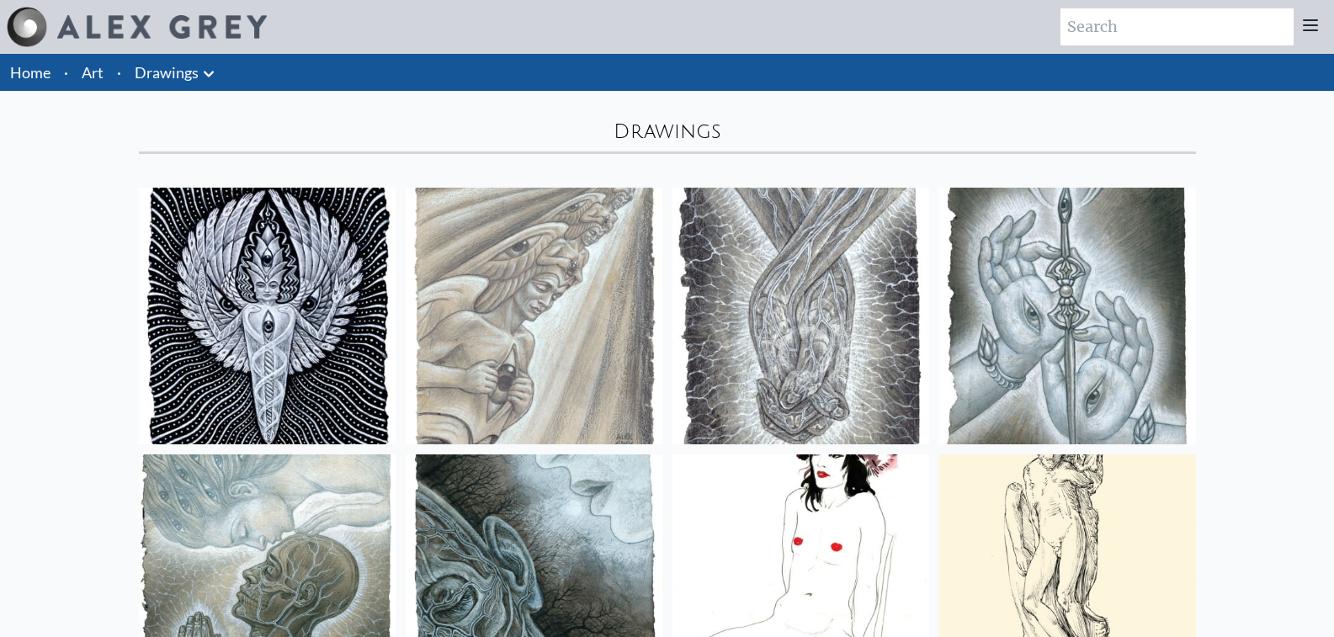
click at [212, 75] on icon at bounding box center [209, 74] width 20 height 20
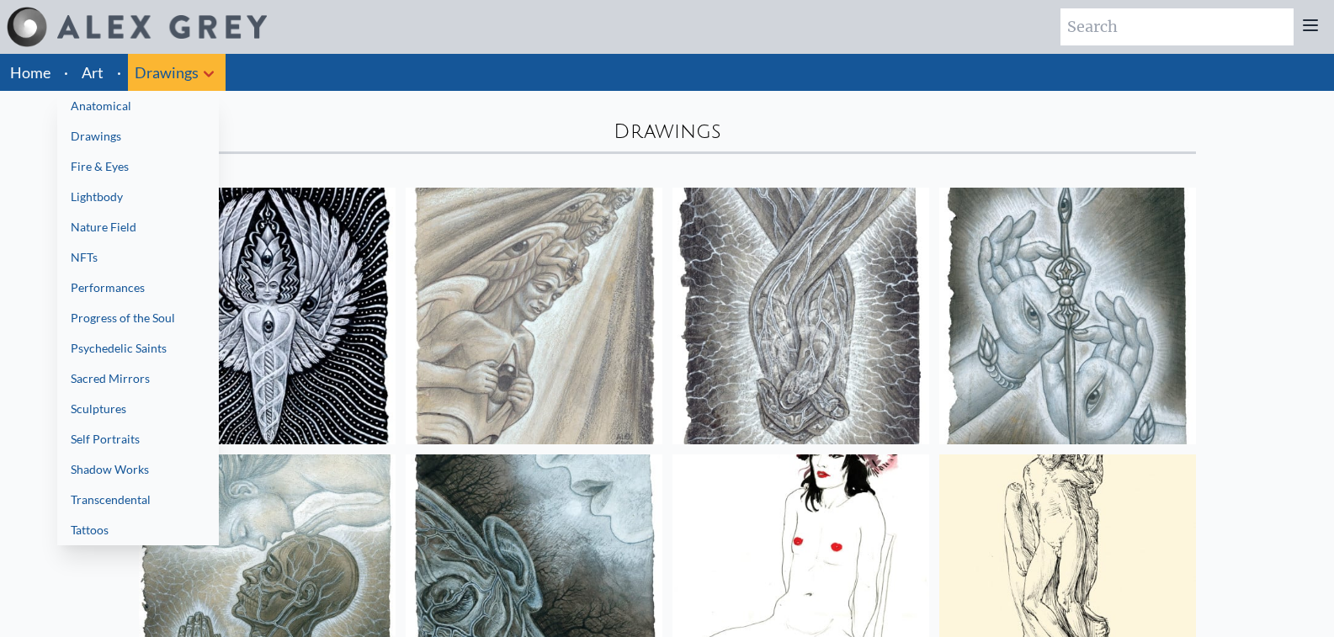
click at [135, 164] on link "Fire & Eyes" at bounding box center [138, 166] width 162 height 30
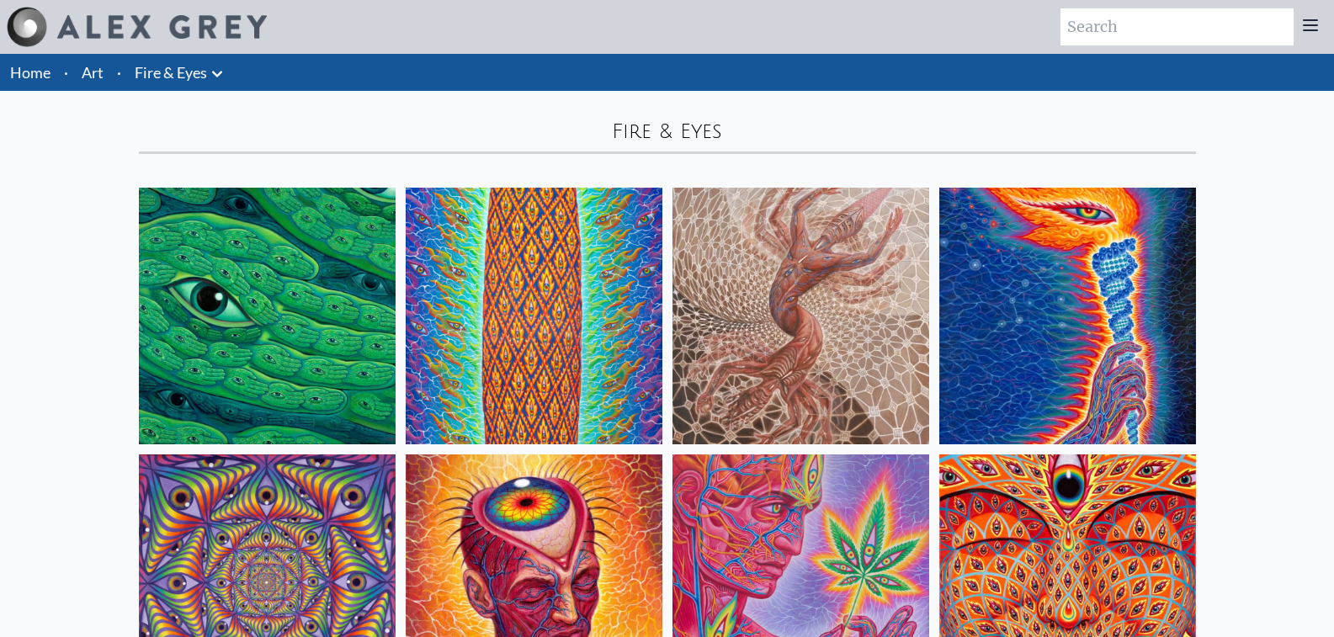
click at [214, 76] on icon at bounding box center [217, 74] width 20 height 20
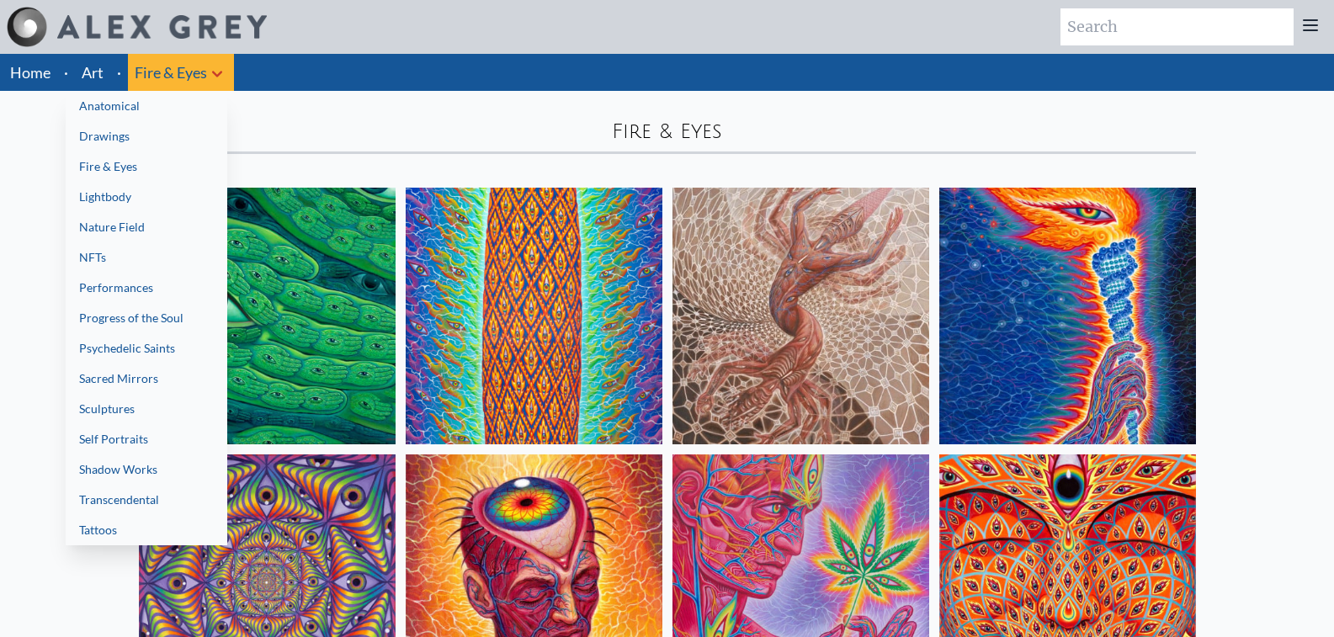
click at [205, 202] on link "Lightbody" at bounding box center [147, 197] width 162 height 30
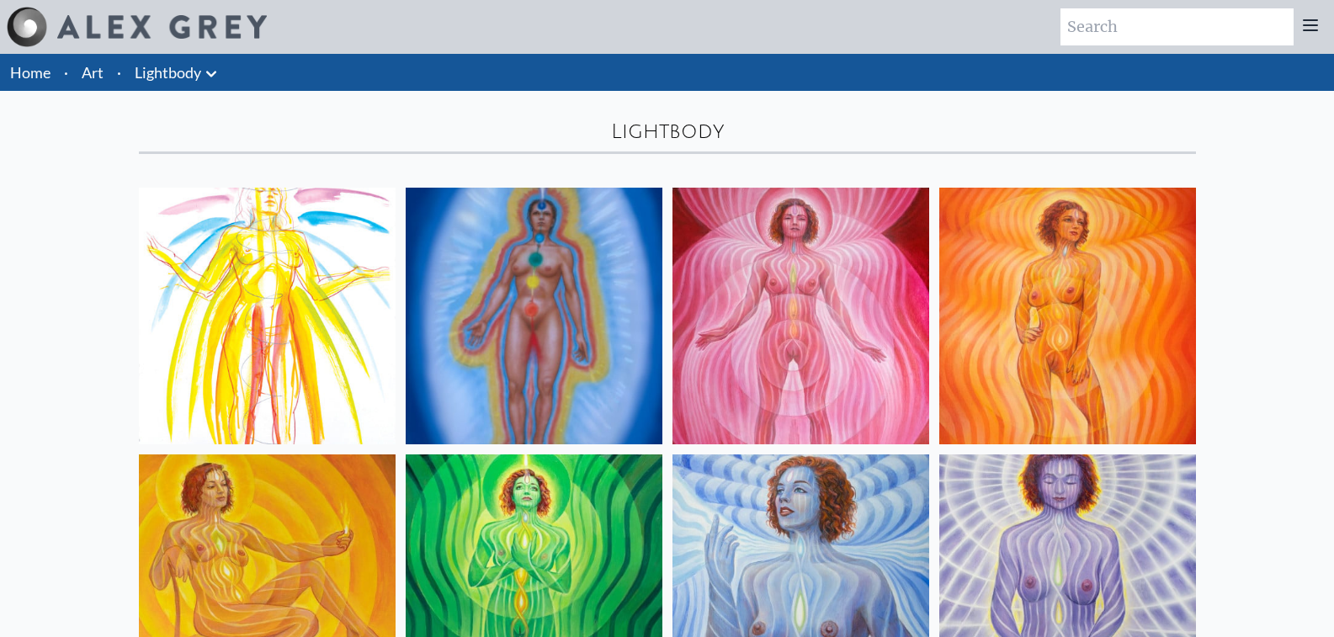
click at [199, 68] on link "Lightbody" at bounding box center [168, 73] width 66 height 24
click at [211, 83] on icon at bounding box center [211, 74] width 20 height 20
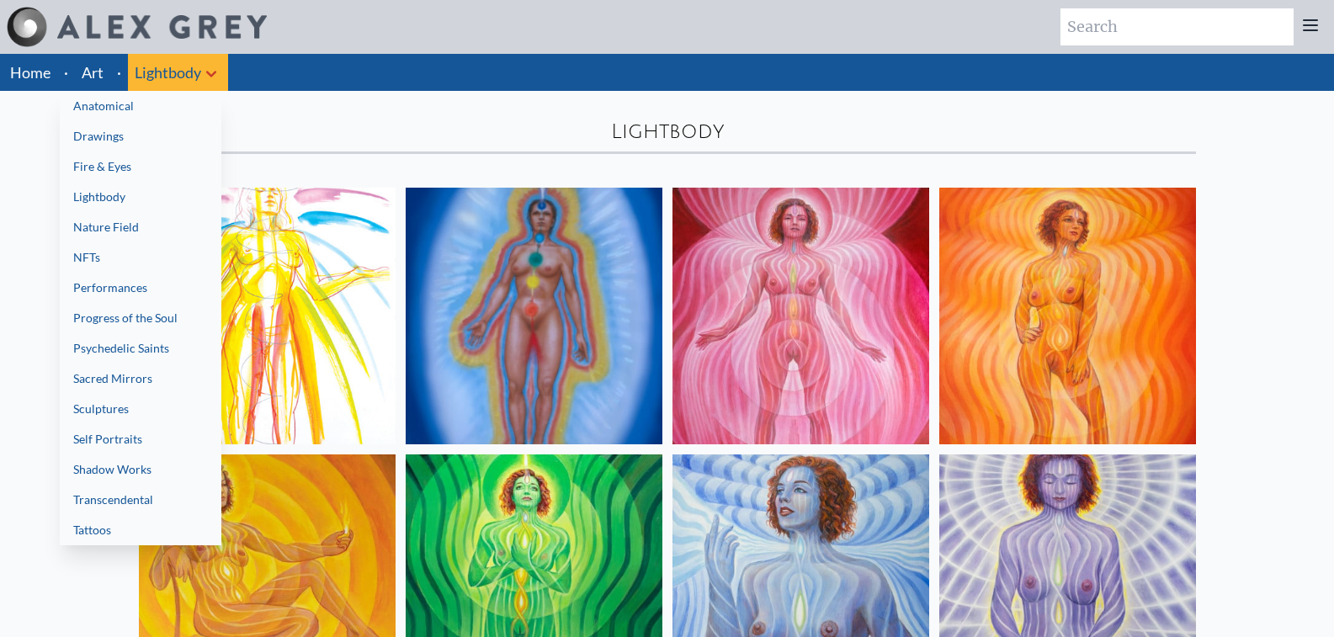
click at [125, 231] on link "Nature Field" at bounding box center [141, 227] width 162 height 30
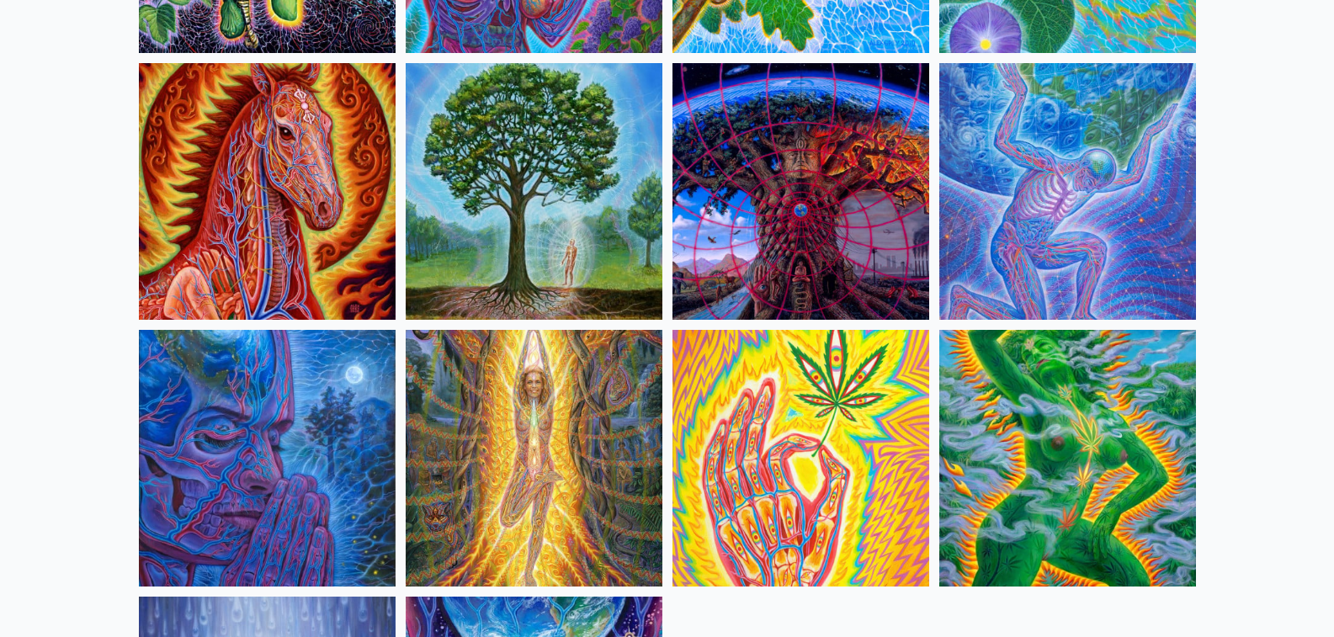
scroll to position [925, 0]
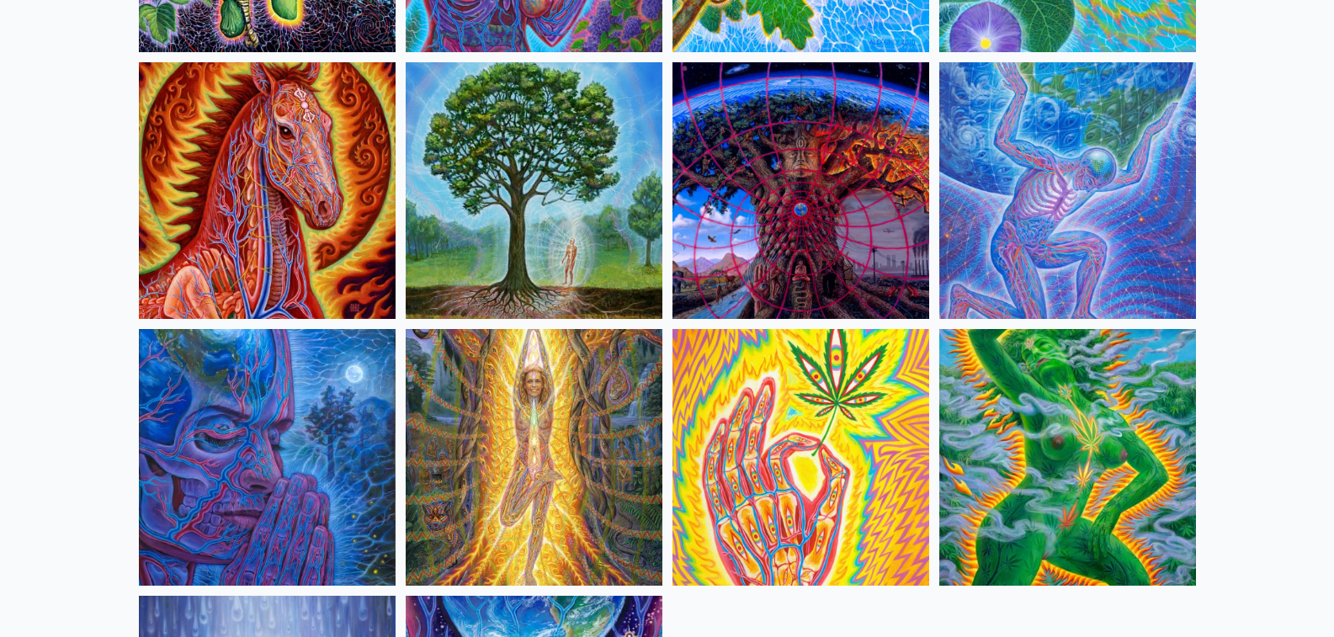
click at [793, 243] on img at bounding box center [800, 190] width 257 height 257
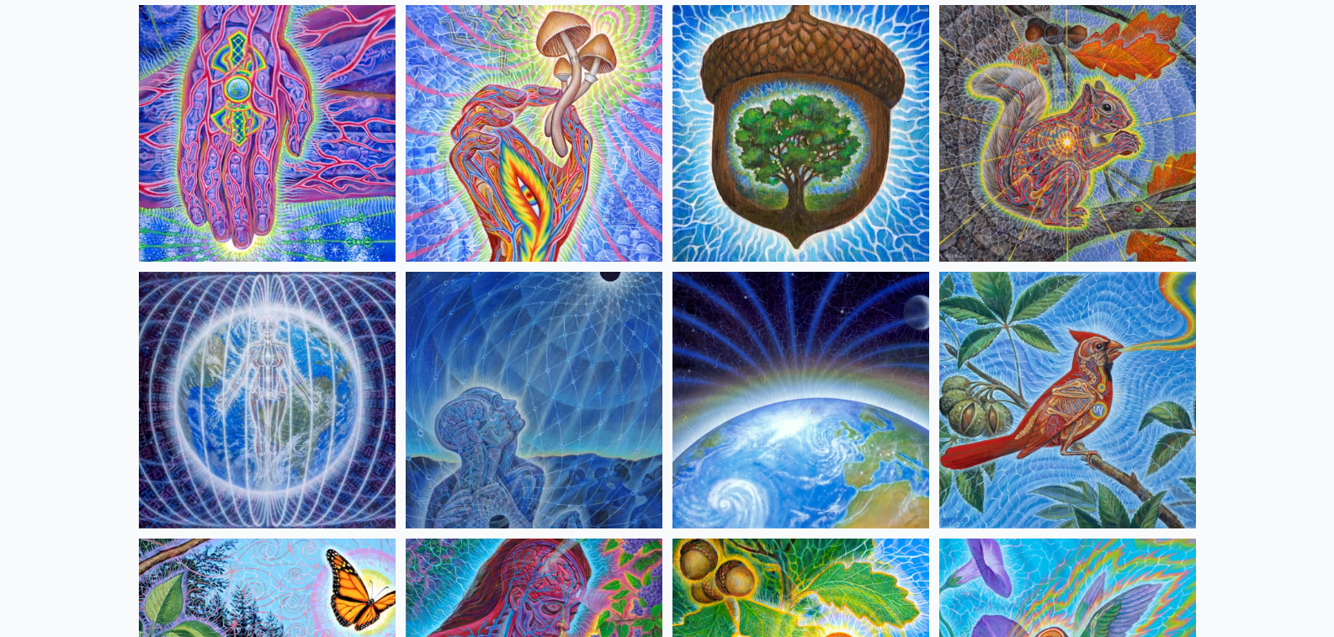
scroll to position [0, 0]
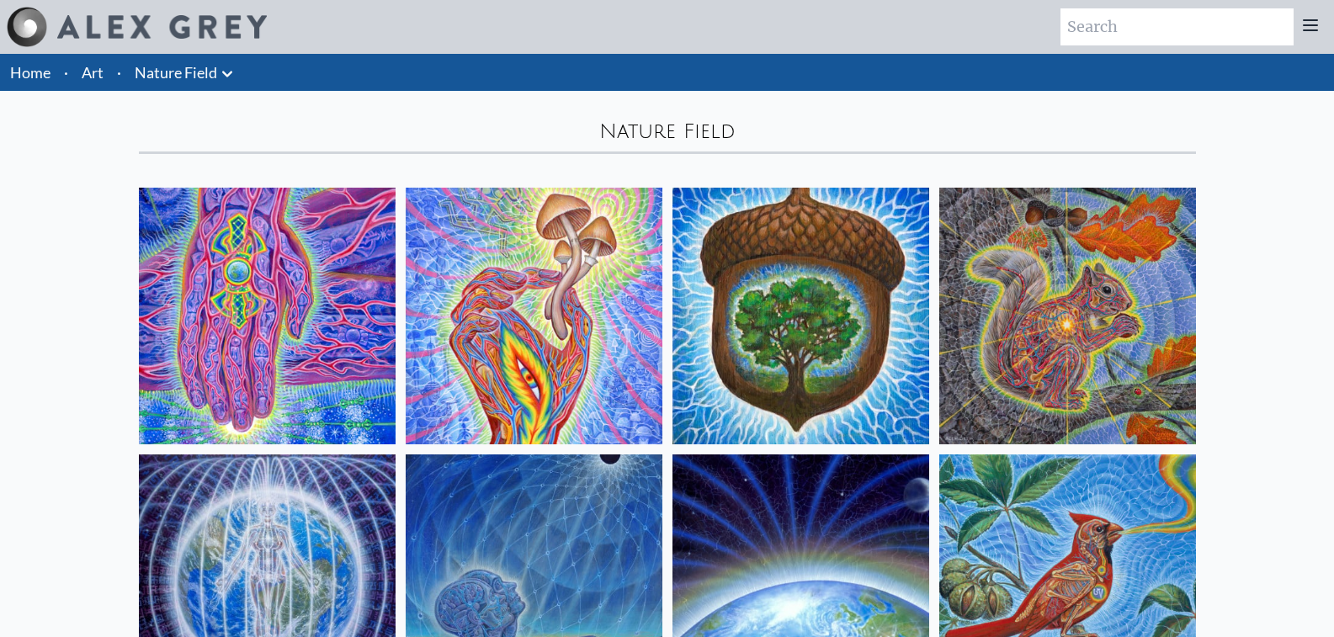
click at [212, 70] on link "Nature Field" at bounding box center [176, 73] width 82 height 24
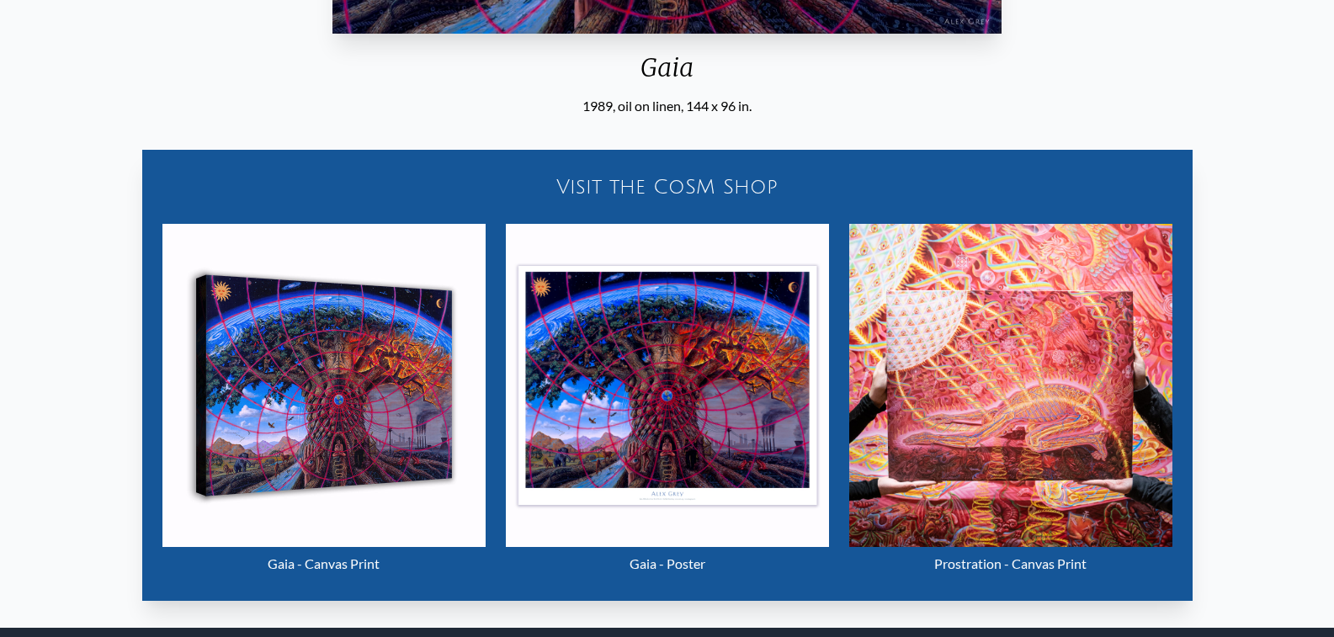
scroll to position [485, 0]
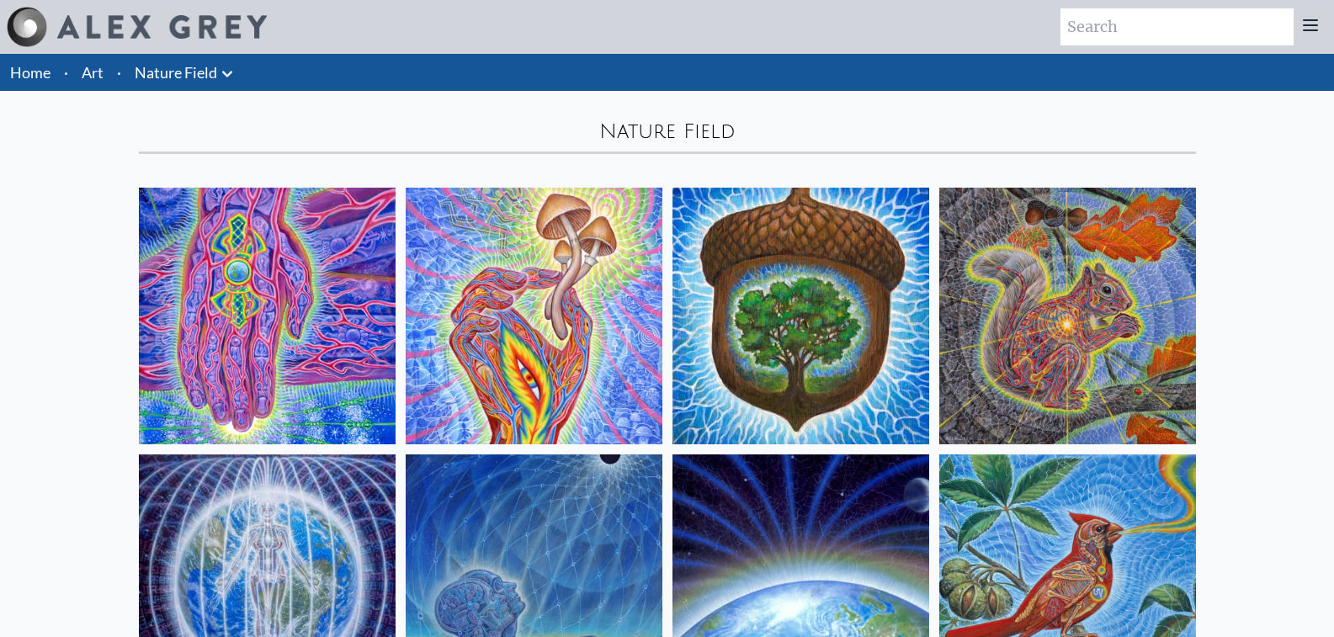
click at [236, 78] on icon at bounding box center [227, 74] width 20 height 20
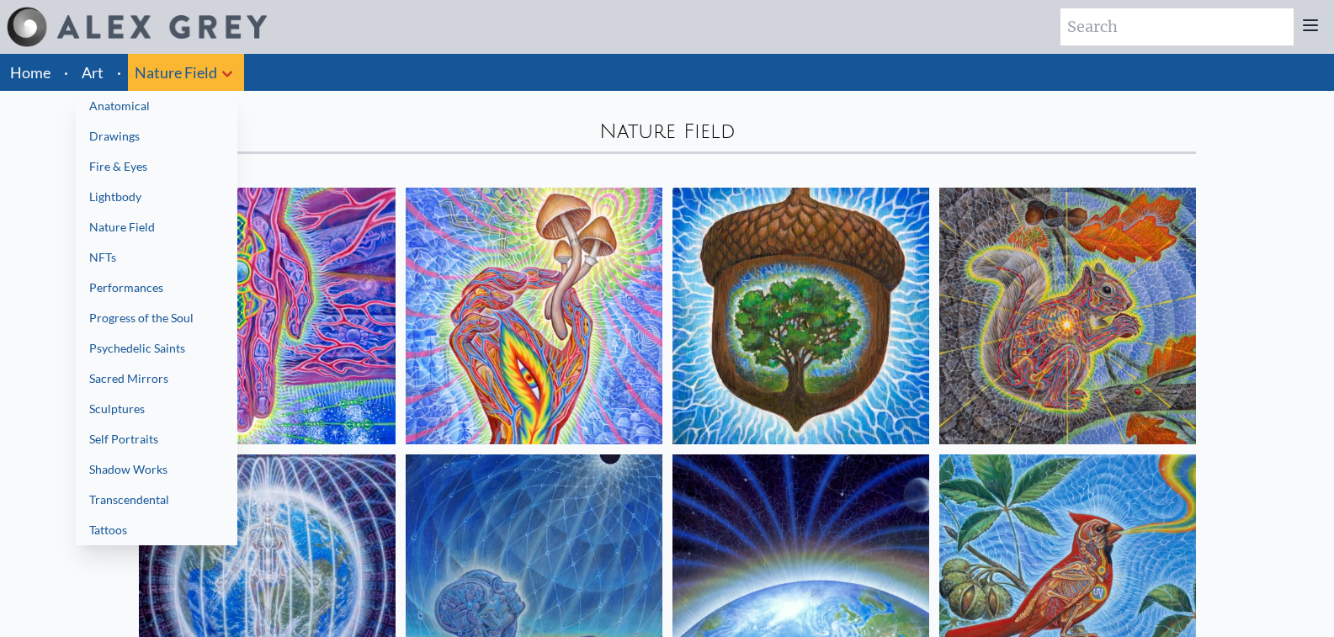
click at [132, 271] on link "NFTs" at bounding box center [157, 257] width 162 height 30
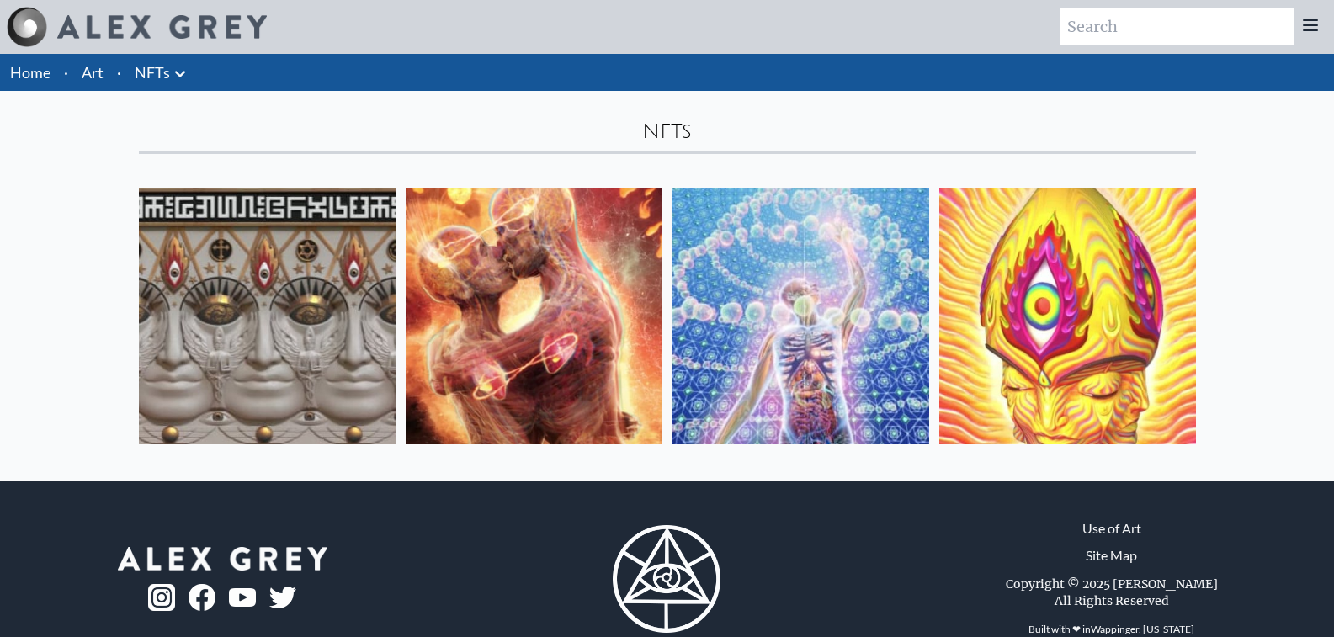
click at [179, 68] on icon at bounding box center [180, 74] width 20 height 20
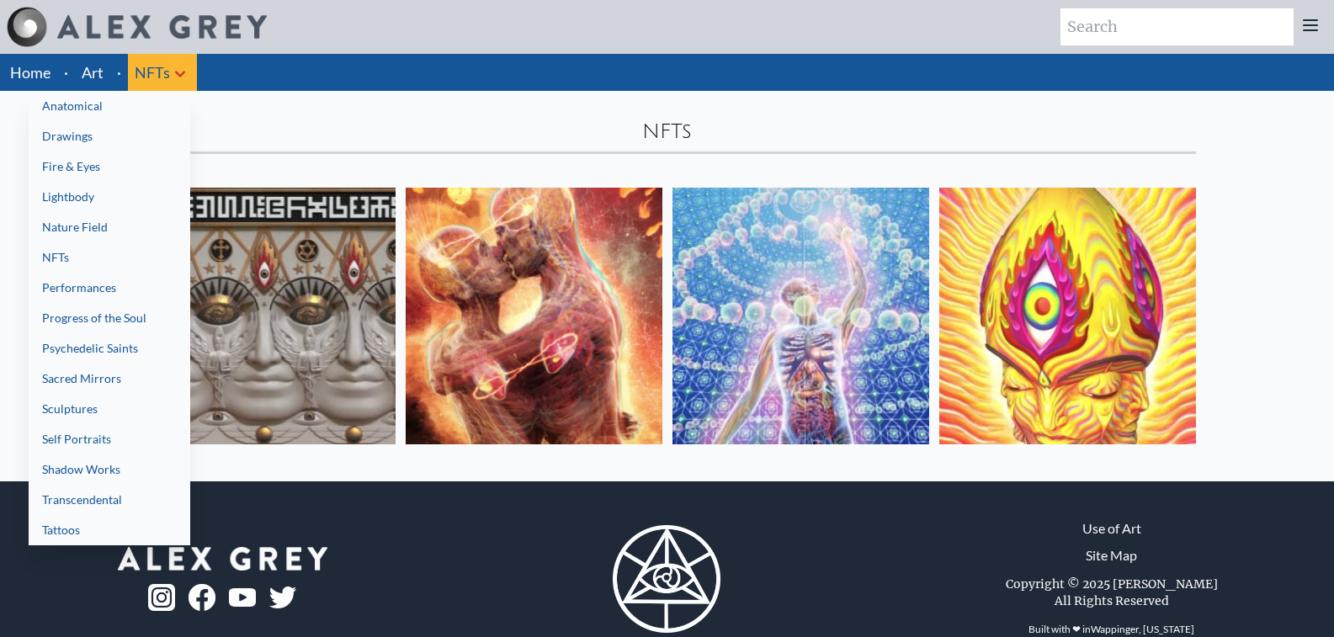
click at [86, 280] on link "Performances" at bounding box center [110, 288] width 162 height 30
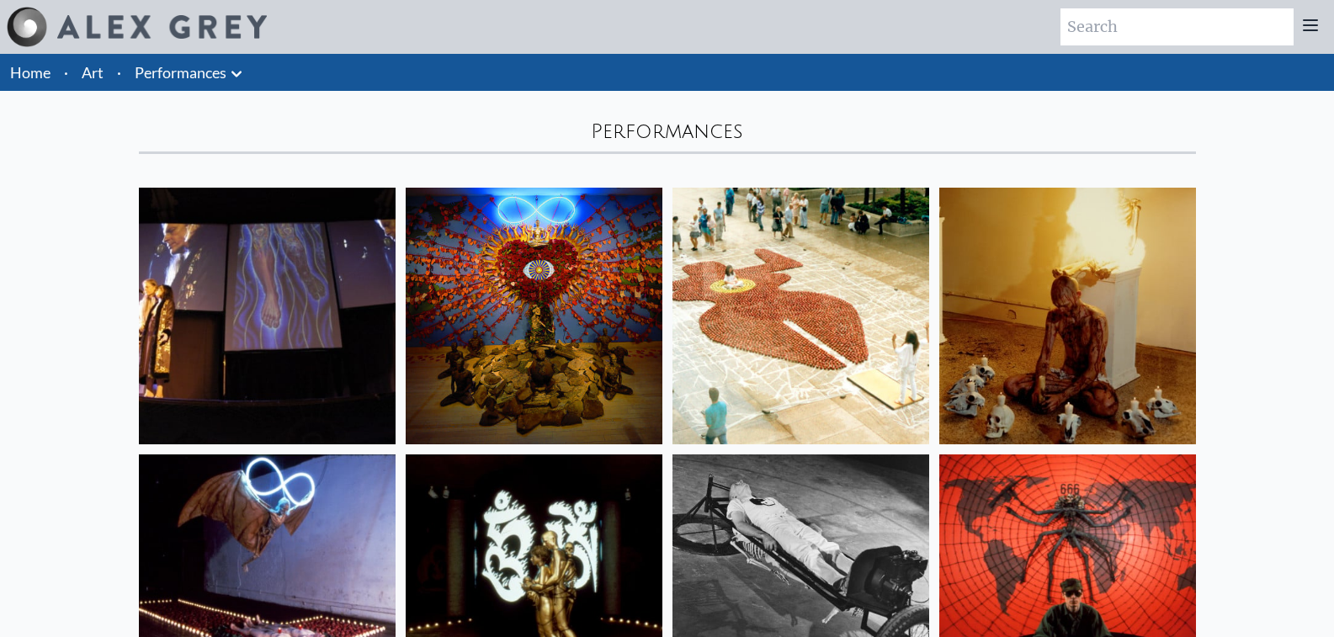
click at [201, 68] on link "Performances" at bounding box center [181, 73] width 92 height 24
click at [203, 70] on link "Performances" at bounding box center [181, 73] width 92 height 24
click at [241, 75] on icon at bounding box center [236, 74] width 20 height 20
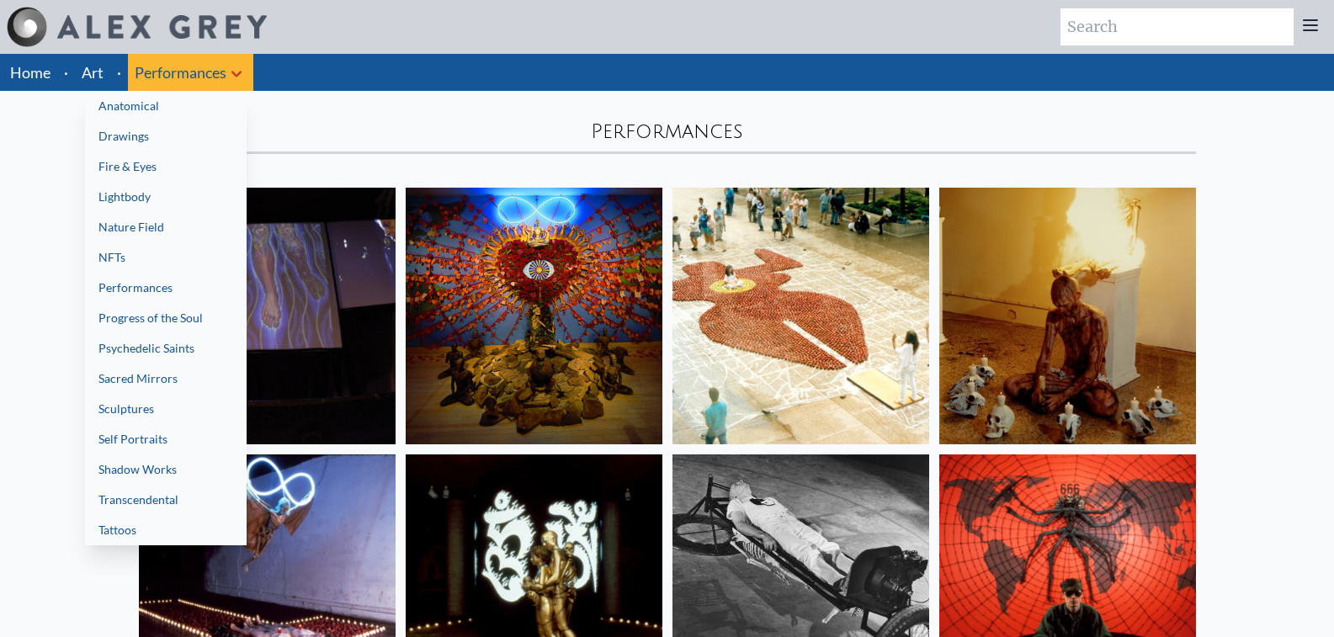
click at [190, 324] on link "Progress of the Soul" at bounding box center [166, 318] width 162 height 30
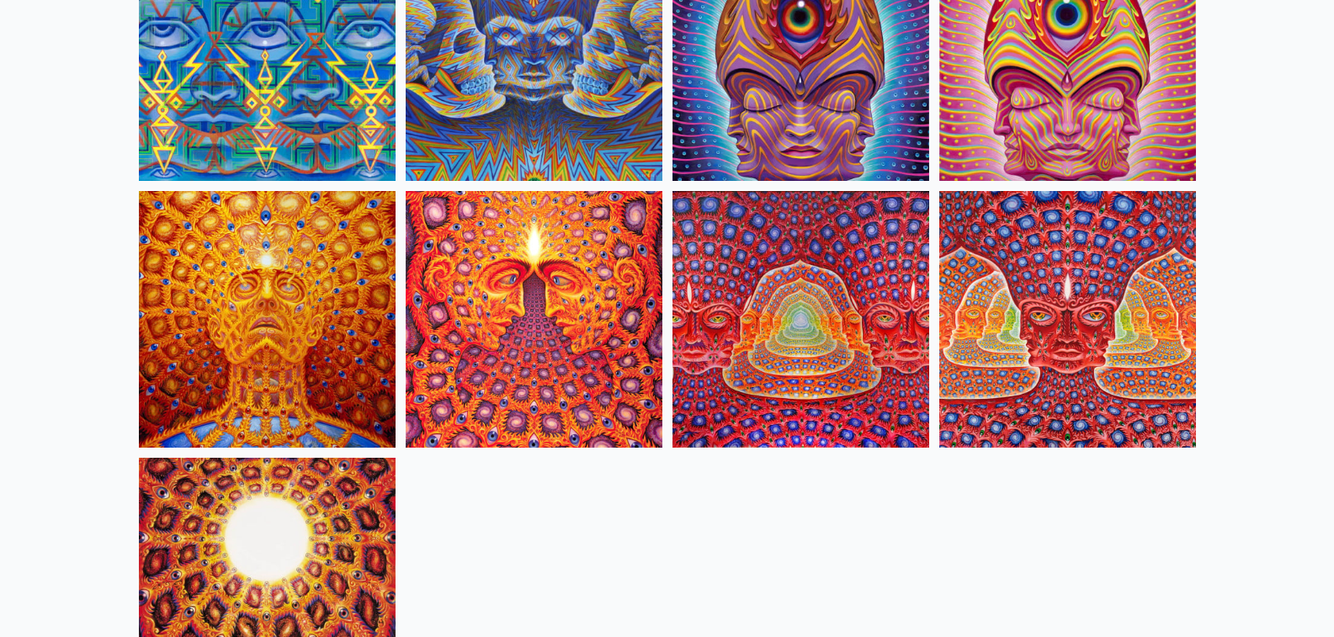
scroll to position [8750, 0]
